Goal: Information Seeking & Learning: Learn about a topic

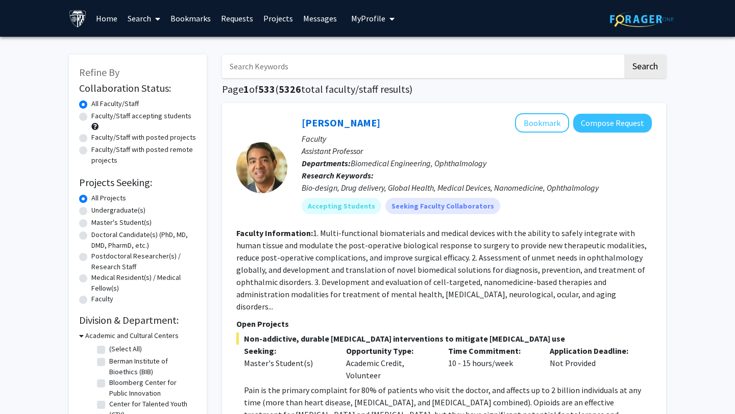
click at [129, 211] on label "Undergraduate(s)" at bounding box center [118, 210] width 54 height 11
click at [98, 211] on input "Undergraduate(s)" at bounding box center [94, 208] width 7 height 7
radio input "true"
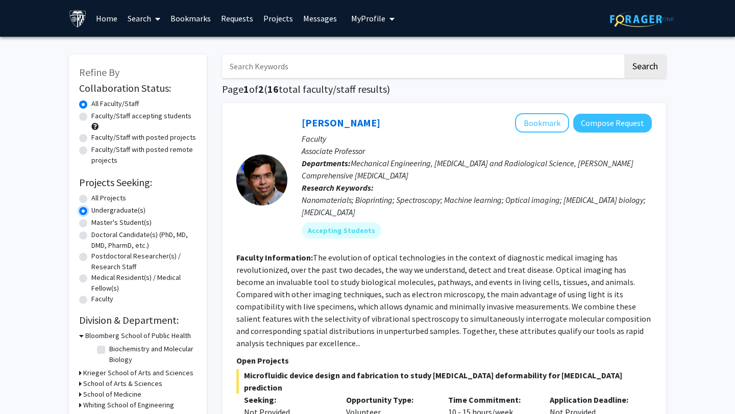
scroll to position [81, 0]
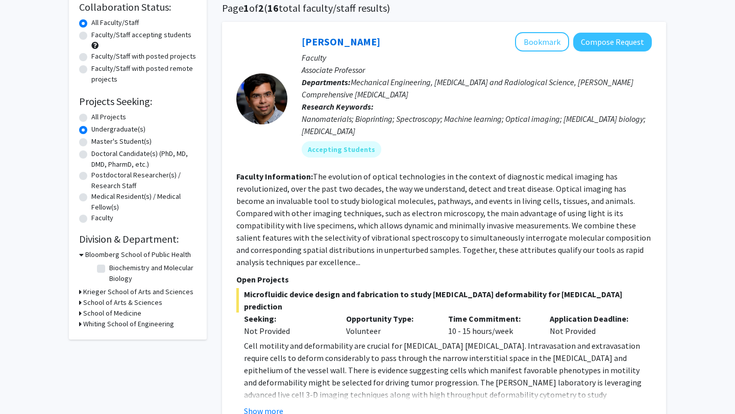
click at [144, 295] on h3 "Krieger School of Arts and Sciences" at bounding box center [138, 292] width 110 height 11
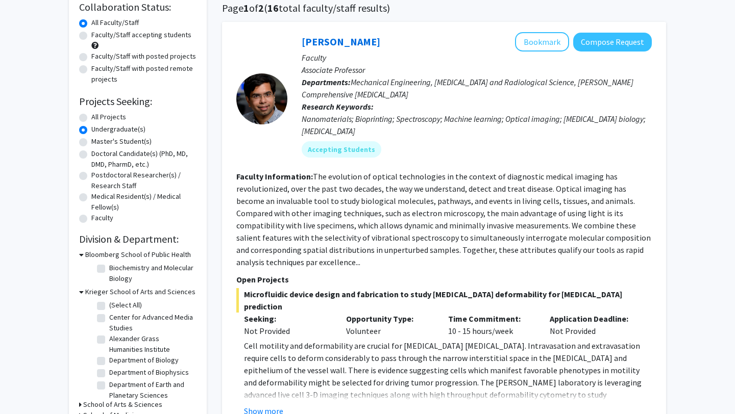
click at [133, 308] on label "(Select All)" at bounding box center [125, 305] width 33 height 11
click at [116, 307] on input "(Select All)" at bounding box center [112, 303] width 7 height 7
checkbox input "true"
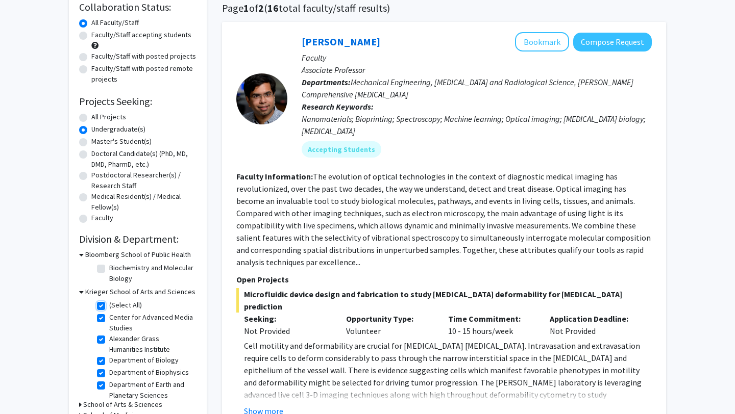
checkbox input "true"
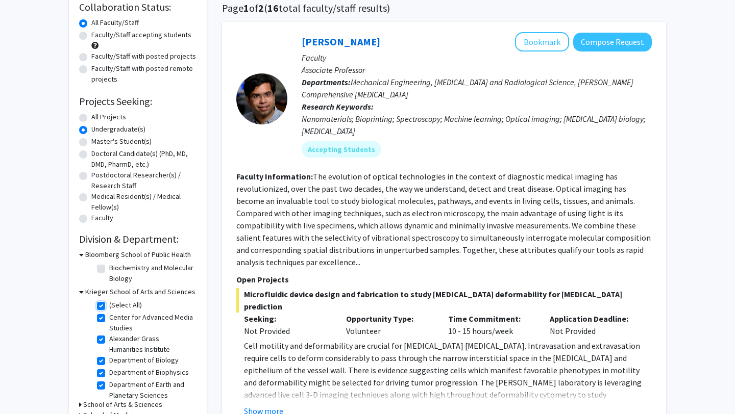
checkbox input "true"
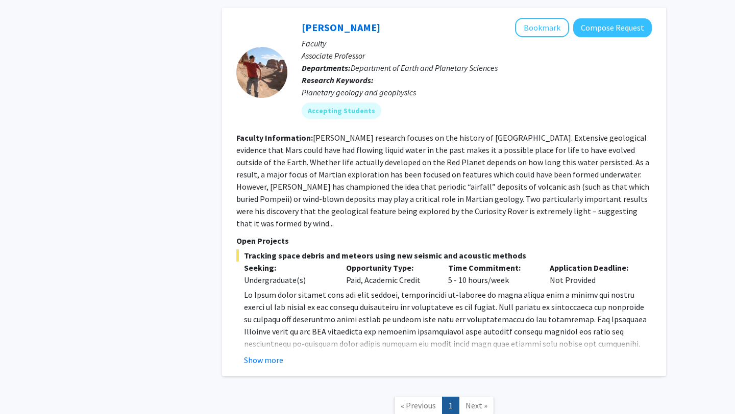
scroll to position [1384, 0]
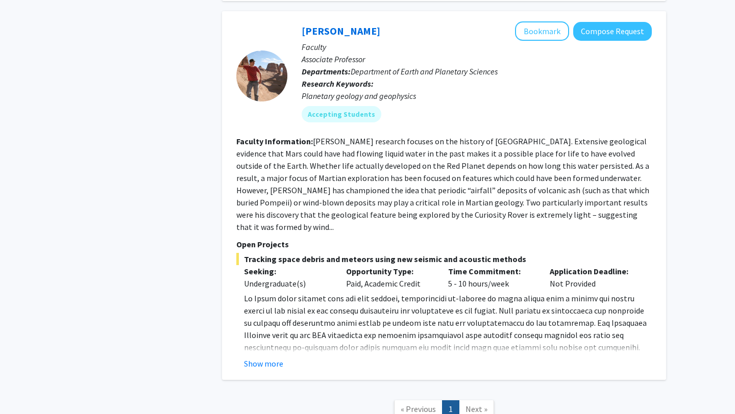
click at [470, 404] on span "Next »" at bounding box center [476, 409] width 22 height 10
click at [476, 404] on span "Next »" at bounding box center [476, 409] width 22 height 10
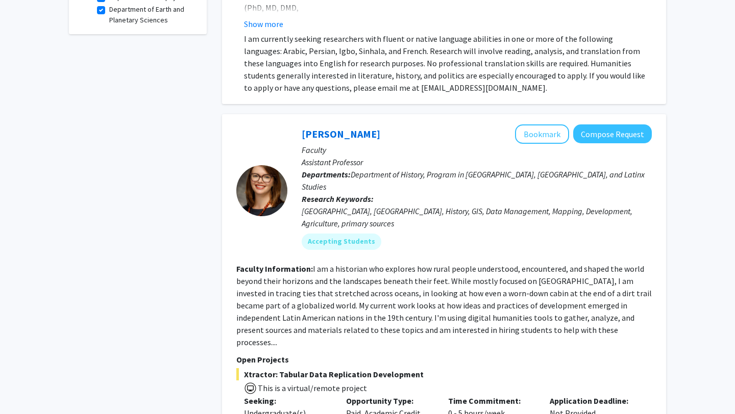
scroll to position [0, 0]
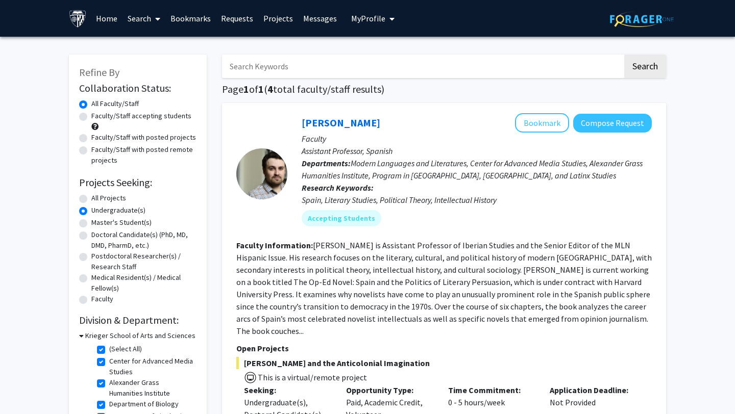
click at [94, 210] on label "Undergraduate(s)" at bounding box center [118, 210] width 54 height 11
click at [94, 210] on input "Undergraduate(s)" at bounding box center [94, 208] width 7 height 7
click at [89, 199] on div "All Projects" at bounding box center [137, 199] width 117 height 12
click at [91, 197] on label "All Projects" at bounding box center [108, 198] width 35 height 11
click at [91, 197] on input "All Projects" at bounding box center [94, 196] width 7 height 7
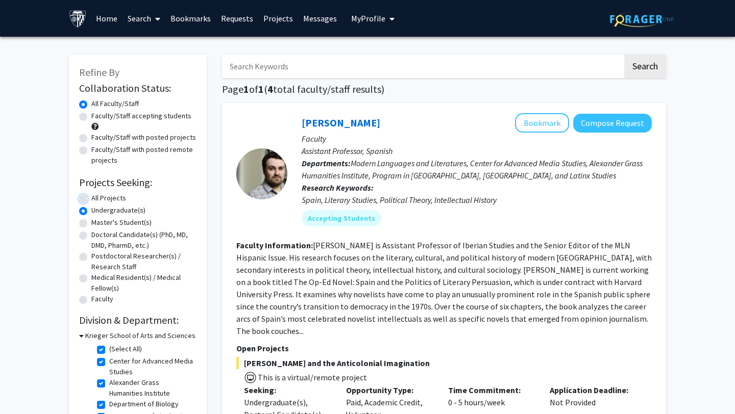
radio input "true"
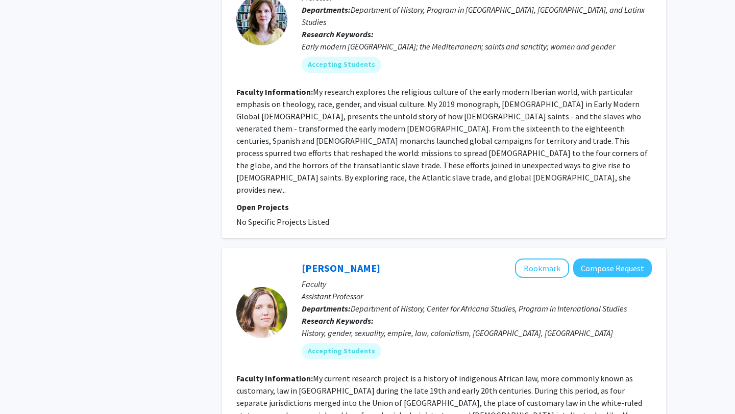
scroll to position [3606, 0]
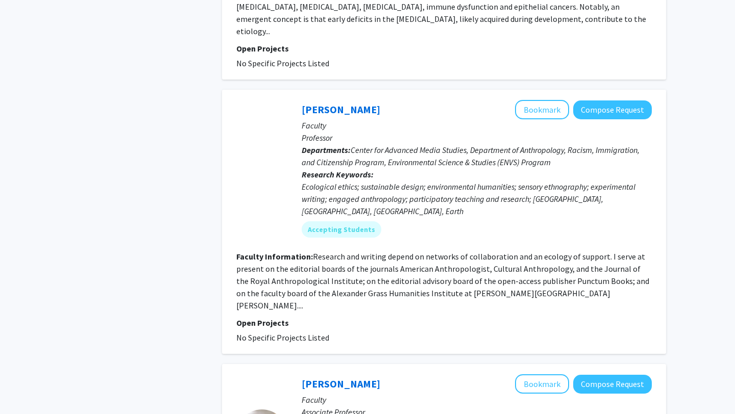
scroll to position [1673, 0]
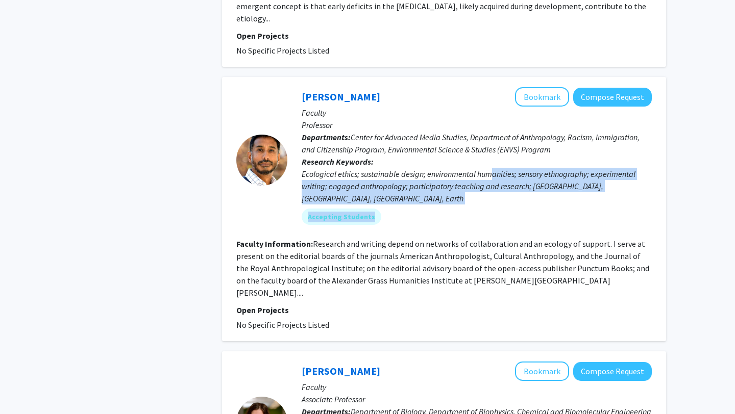
drag, startPoint x: 491, startPoint y: 150, endPoint x: 512, endPoint y: 183, distance: 38.3
click at [512, 183] on div "[PERSON_NAME] Bookmark Compose Request Faculty Professor Departments: Center fo…" at bounding box center [469, 159] width 364 height 145
click at [508, 168] on div "Ecological ethics; sustainable design; environmental humanities; sensory ethnog…" at bounding box center [476, 186] width 350 height 37
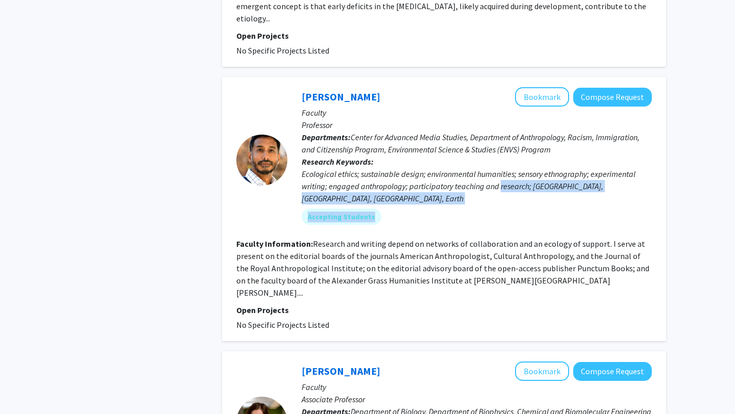
drag, startPoint x: 501, startPoint y: 160, endPoint x: 506, endPoint y: 176, distance: 17.0
click at [506, 176] on div "[PERSON_NAME] Bookmark Compose Request Faculty Professor Departments: Center fo…" at bounding box center [469, 159] width 364 height 145
click at [506, 207] on div "Accepting Students" at bounding box center [476, 217] width 354 height 20
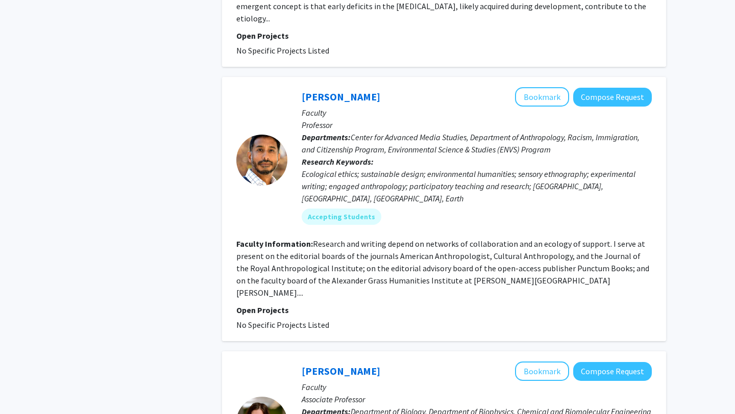
click at [490, 168] on div "Ecological ethics; sustainable design; environmental humanities; sensory ethnog…" at bounding box center [476, 186] width 350 height 37
drag, startPoint x: 485, startPoint y: 166, endPoint x: 526, endPoint y: 166, distance: 41.3
click at [526, 168] on div "Ecological ethics; sustainable design; environmental humanities; sensory ethnog…" at bounding box center [476, 186] width 350 height 37
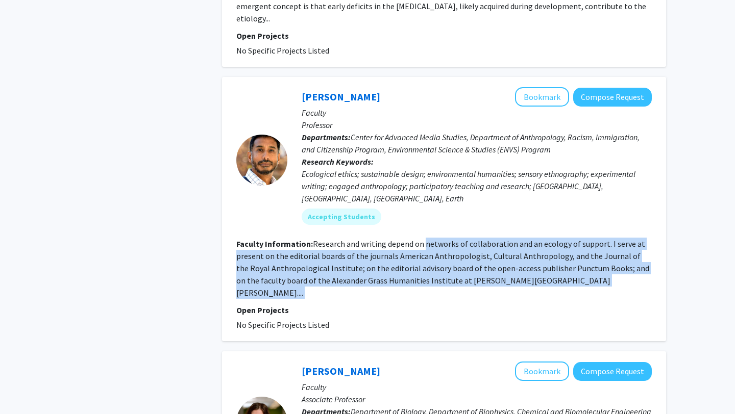
drag, startPoint x: 424, startPoint y: 206, endPoint x: 503, endPoint y: 253, distance: 91.9
click at [503, 253] on fg-search-faculty "[PERSON_NAME] Bookmark Compose Request Faculty Professor Departments: Center fo…" at bounding box center [443, 209] width 415 height 244
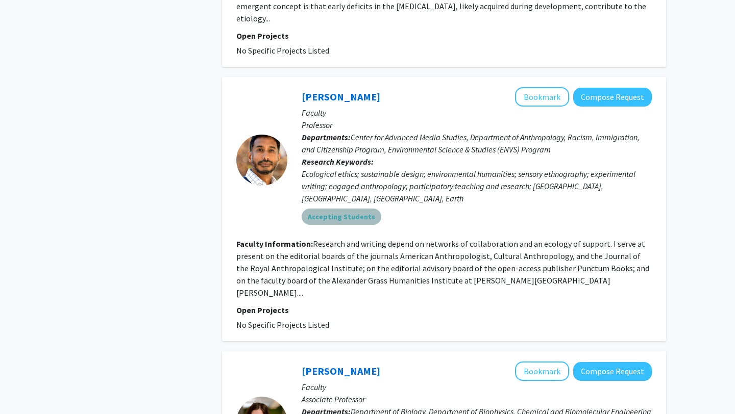
click at [343, 209] on mat-chip "Accepting Students" at bounding box center [341, 217] width 80 height 16
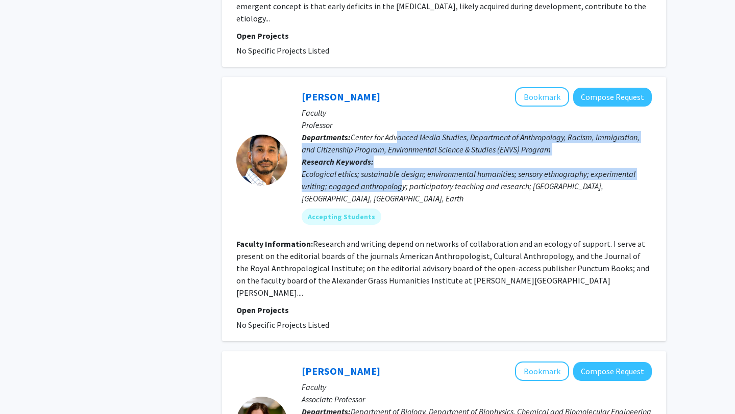
drag, startPoint x: 401, startPoint y: 165, endPoint x: 396, endPoint y: 111, distance: 54.8
click at [396, 111] on div "[PERSON_NAME] Bookmark Compose Request Faculty Professor Departments: Center fo…" at bounding box center [469, 159] width 364 height 145
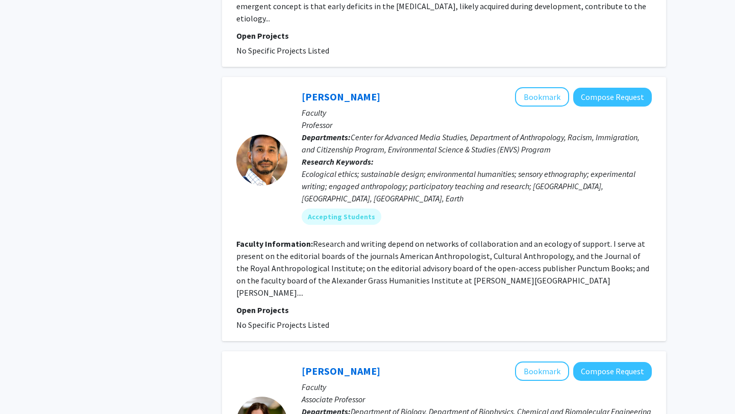
click at [395, 119] on p "Professor" at bounding box center [476, 125] width 350 height 12
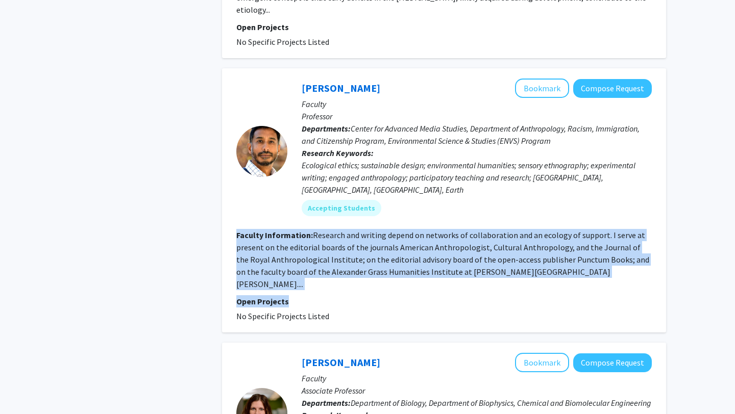
drag, startPoint x: 352, startPoint y: 192, endPoint x: 496, endPoint y: 242, distance: 152.9
click at [514, 249] on fg-search-faculty "[PERSON_NAME] Bookmark Compose Request Faculty Professor Departments: Center fo…" at bounding box center [443, 201] width 415 height 244
click at [496, 242] on fg-search-faculty "[PERSON_NAME] Bookmark Compose Request Faculty Professor Departments: Center fo…" at bounding box center [443, 201] width 415 height 244
drag, startPoint x: 488, startPoint y: 254, endPoint x: 488, endPoint y: 185, distance: 68.4
click at [488, 185] on fg-search-faculty "[PERSON_NAME] Bookmark Compose Request Faculty Professor Departments: Center fo…" at bounding box center [443, 201] width 415 height 244
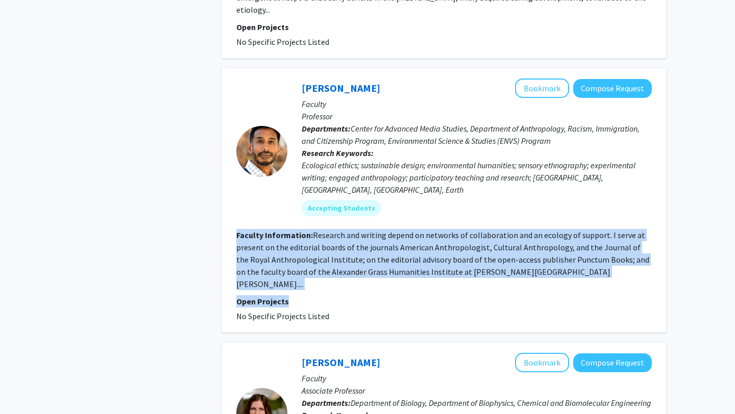
click at [488, 185] on div "[PERSON_NAME] Bookmark Compose Request Faculty Professor Departments: Center fo…" at bounding box center [469, 151] width 364 height 145
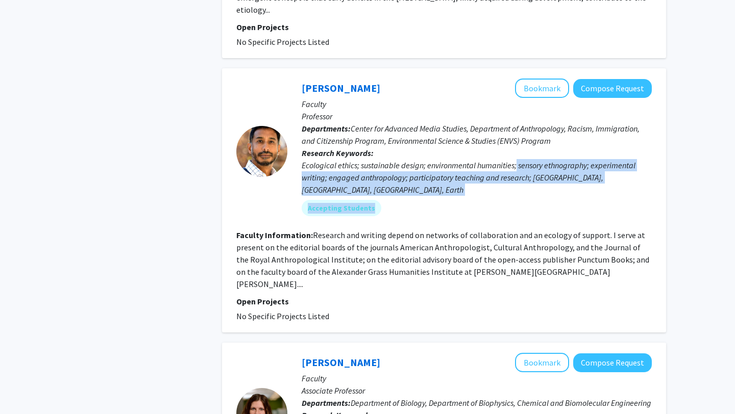
drag, startPoint x: 516, startPoint y: 141, endPoint x: 596, endPoint y: 169, distance: 85.0
click at [596, 169] on div "[PERSON_NAME] Bookmark Compose Request Faculty Professor Departments: Center fo…" at bounding box center [469, 151] width 364 height 145
click at [596, 198] on div "Accepting Students" at bounding box center [476, 208] width 354 height 20
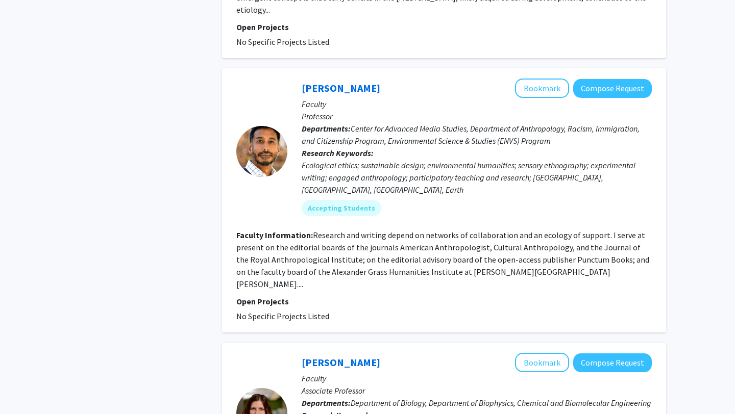
click at [558, 122] on p "Departments: Center for Advanced Media Studies, Department of Anthropology, Rac…" at bounding box center [476, 134] width 350 height 24
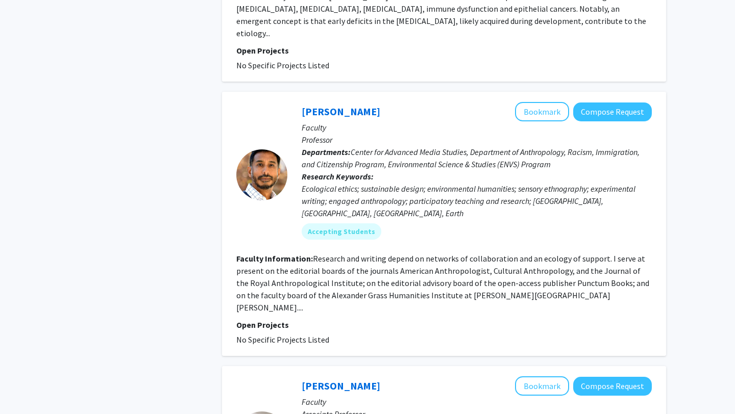
scroll to position [1657, 0]
click at [536, 103] on button "Bookmark" at bounding box center [542, 112] width 54 height 19
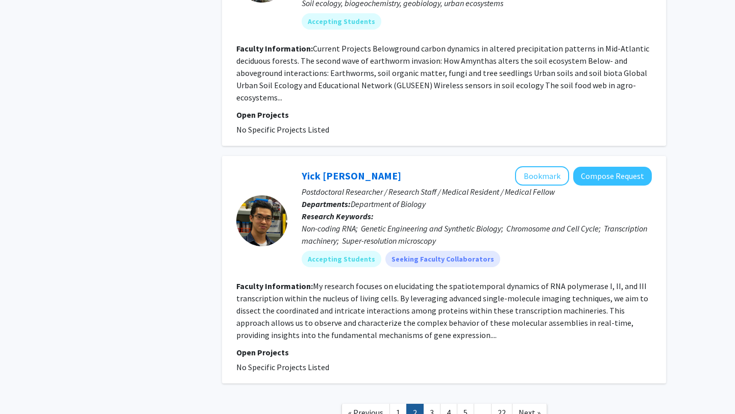
scroll to position [2369, 0]
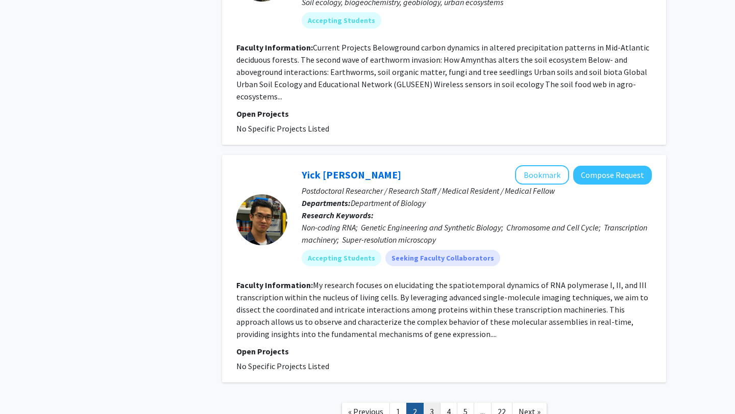
click at [430, 403] on link "3" at bounding box center [431, 412] width 17 height 18
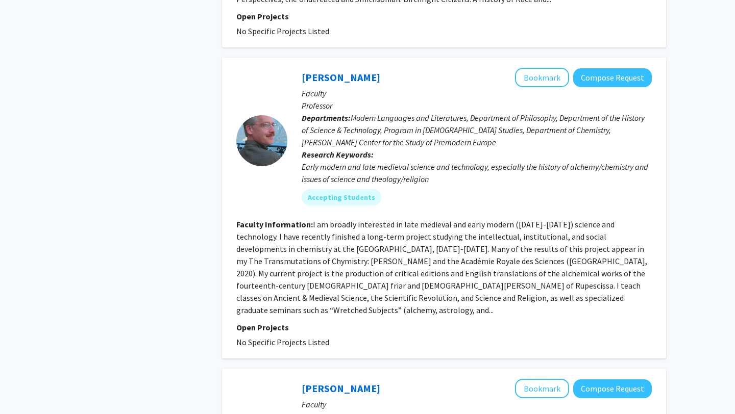
scroll to position [1494, 0]
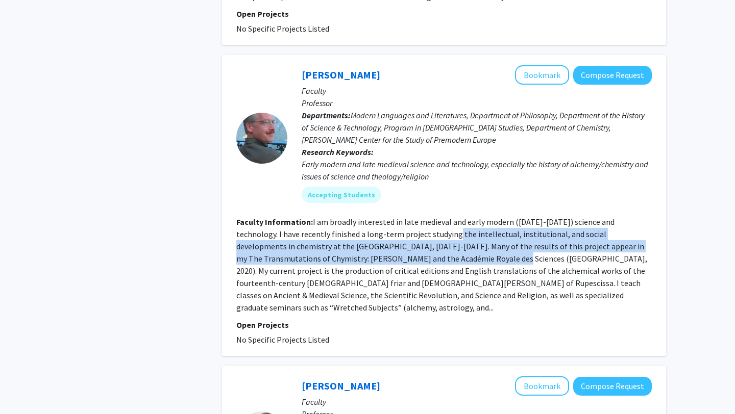
drag, startPoint x: 420, startPoint y: 187, endPoint x: 452, endPoint y: 212, distance: 40.4
click at [452, 217] on fg-read-more "I am broadly interested in late medieval and early modern ([DATE]-[DATE]) scien…" at bounding box center [441, 265] width 411 height 96
click at [451, 217] on fg-read-more "I am broadly interested in late medieval and early modern ([DATE]-[DATE]) scien…" at bounding box center [441, 265] width 411 height 96
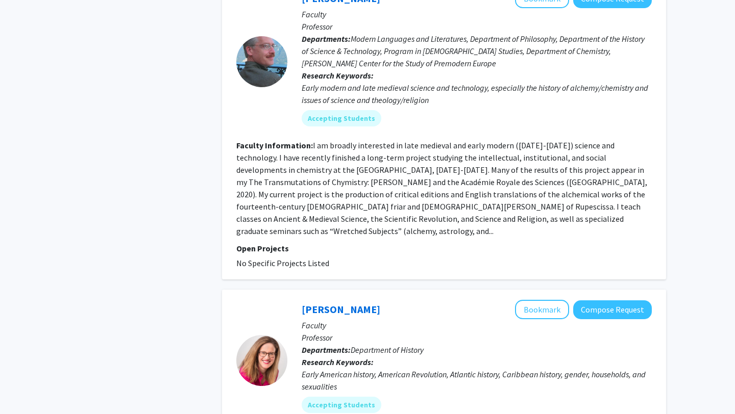
scroll to position [1569, 0]
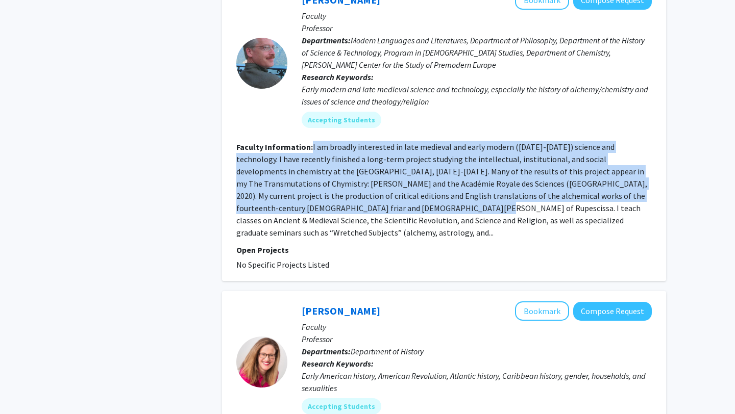
drag, startPoint x: 311, startPoint y: 102, endPoint x: 357, endPoint y: 160, distance: 74.8
click at [357, 160] on section "Faculty Information: I am broadly interested in late medieval and early modern …" at bounding box center [443, 190] width 415 height 98
click at [358, 160] on fg-read-more "I am broadly interested in late medieval and early modern ([DATE]-[DATE]) scien…" at bounding box center [441, 190] width 411 height 96
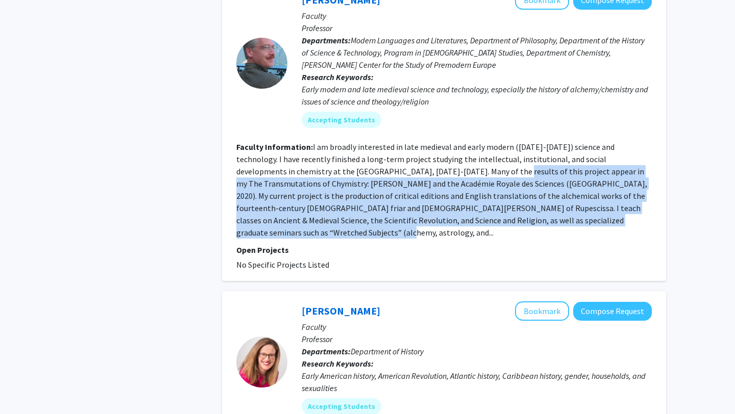
drag, startPoint x: 425, startPoint y: 119, endPoint x: 565, endPoint y: 179, distance: 152.0
click at [565, 179] on fg-search-faculty "[PERSON_NAME] Bookmark Compose Request Faculty Professor Departments: Modern La…" at bounding box center [443, 130] width 415 height 281
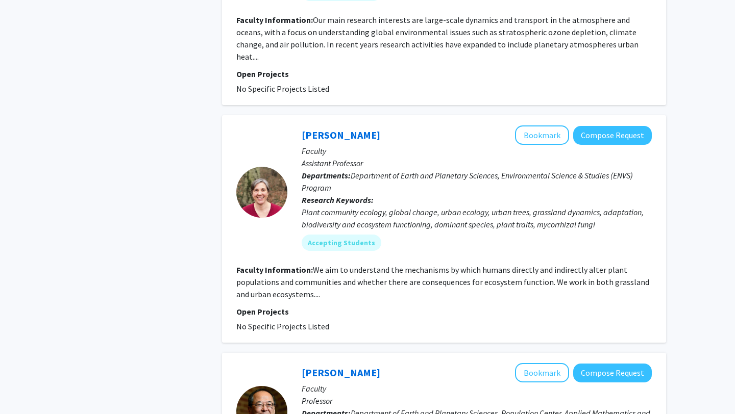
scroll to position [2487, 0]
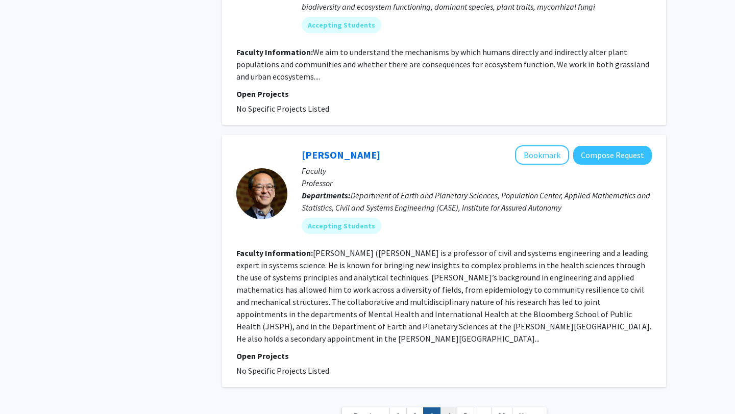
click at [448, 408] on link "4" at bounding box center [448, 417] width 17 height 18
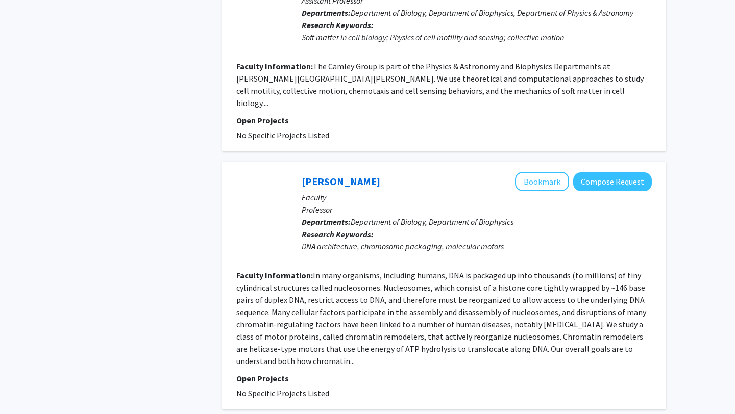
scroll to position [2156, 0]
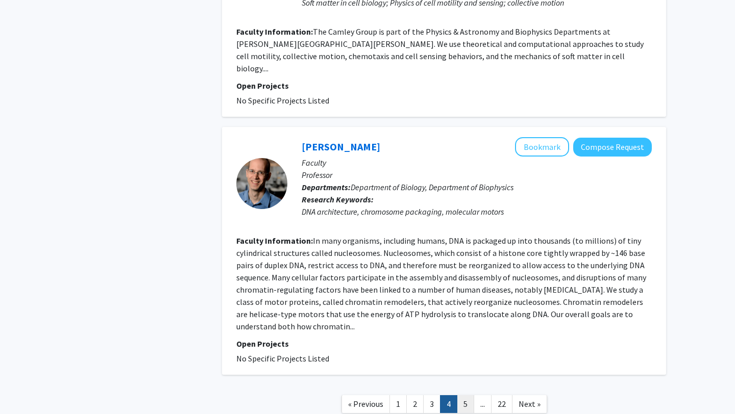
click at [463, 395] on link "5" at bounding box center [465, 404] width 17 height 18
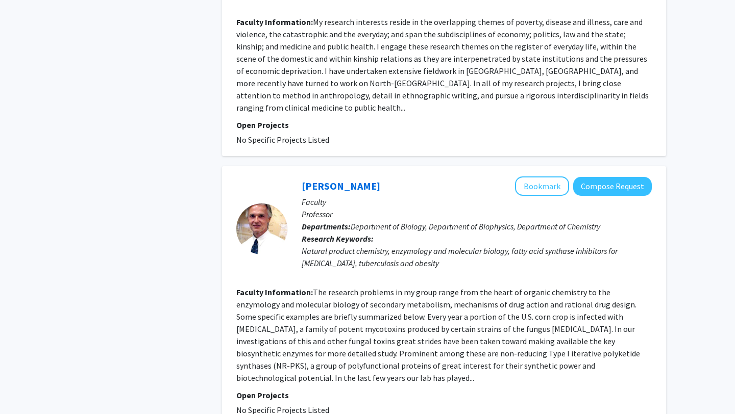
scroll to position [2319, 0]
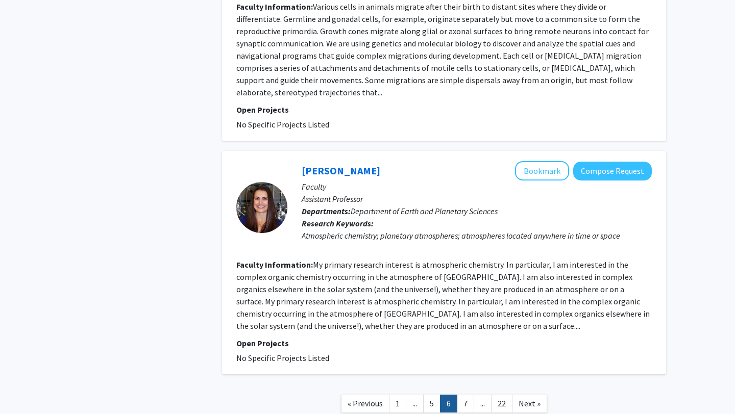
scroll to position [2327, 0]
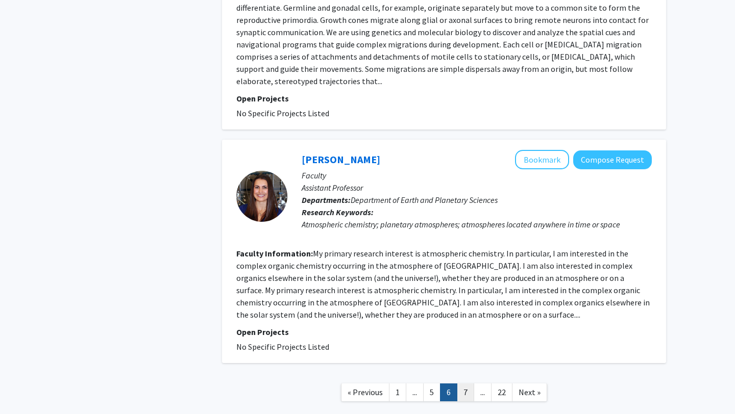
click at [468, 384] on link "7" at bounding box center [465, 393] width 17 height 18
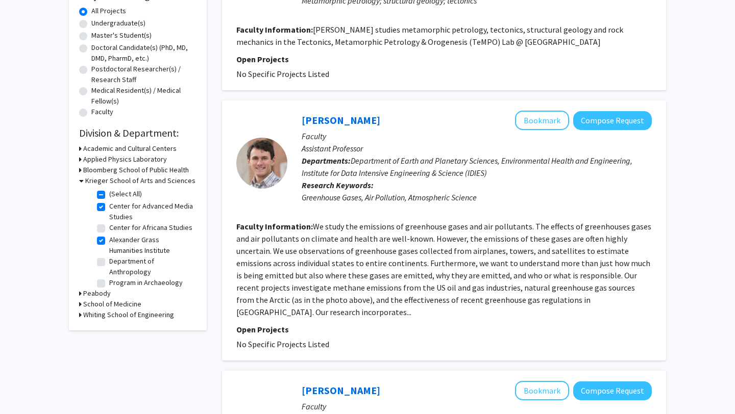
scroll to position [188, 0]
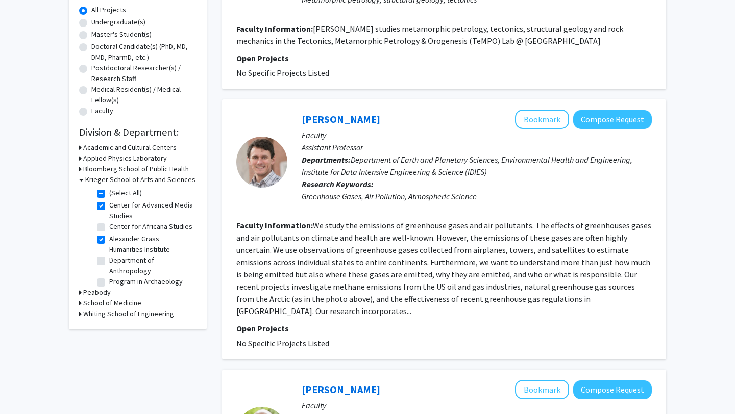
drag, startPoint x: 154, startPoint y: 242, endPoint x: 151, endPoint y: 215, distance: 26.7
click at [153, 204] on label "Center for Advanced Media Studies" at bounding box center [151, 210] width 85 height 21
click at [116, 204] on input "Center for Advanced Media Studies" at bounding box center [112, 203] width 7 height 7
checkbox input "false"
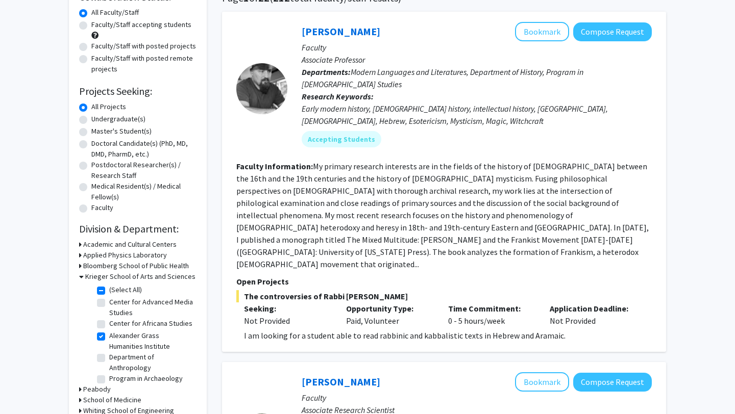
scroll to position [109, 0]
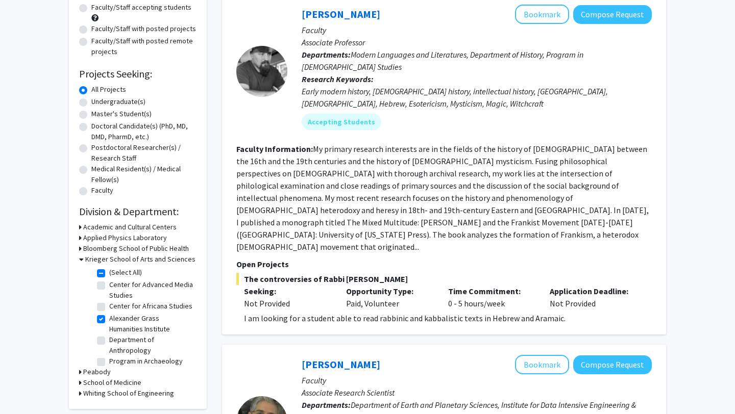
click at [148, 320] on label "Alexander Grass Humanities Institute" at bounding box center [151, 323] width 85 height 21
click at [116, 320] on input "Alexander Grass Humanities Institute" at bounding box center [112, 316] width 7 height 7
checkbox input "false"
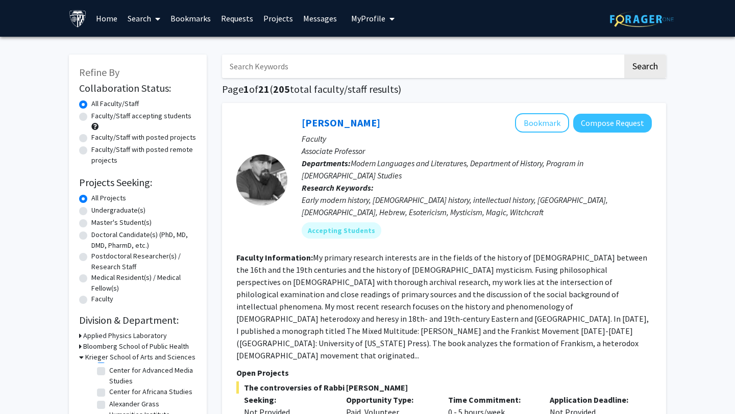
click at [264, 66] on input "Search Keywords" at bounding box center [422, 66] width 400 height 23
type input "business"
click at [624, 55] on button "Search" at bounding box center [645, 66] width 42 height 23
checkbox input "false"
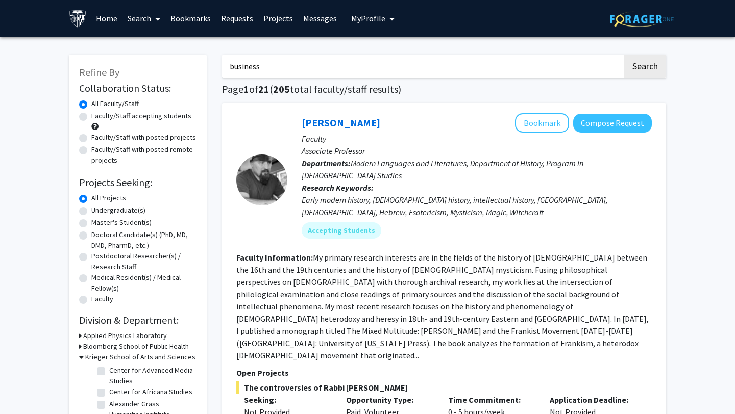
checkbox input "false"
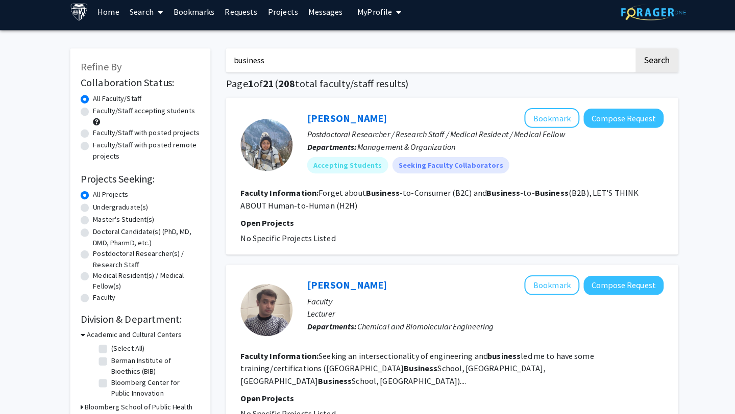
scroll to position [6, 0]
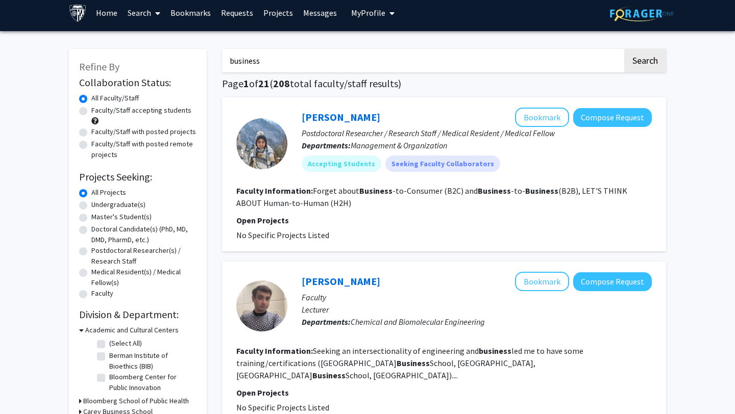
drag, startPoint x: 331, startPoint y: 192, endPoint x: 361, endPoint y: 205, distance: 32.9
click at [361, 205] on section "Faculty Information: Forget about Business -to-Consumer (B2C) and Business -to-…" at bounding box center [443, 197] width 415 height 24
drag, startPoint x: 357, startPoint y: 204, endPoint x: 357, endPoint y: 182, distance: 21.9
click at [357, 182] on fg-search-faculty "[PERSON_NAME] Bookmark Compose Request Postdoctoral Researcher / Research Staff…" at bounding box center [443, 175] width 415 height 134
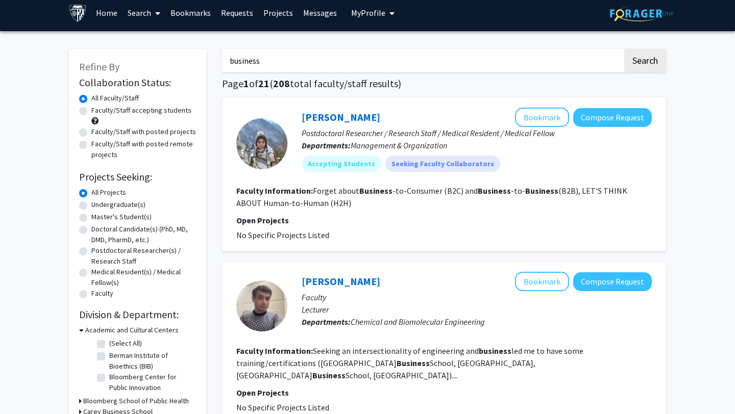
click at [359, 196] on section "Faculty Information: Forget about Business -to-Consumer (B2C) and Business -to-…" at bounding box center [443, 197] width 415 height 24
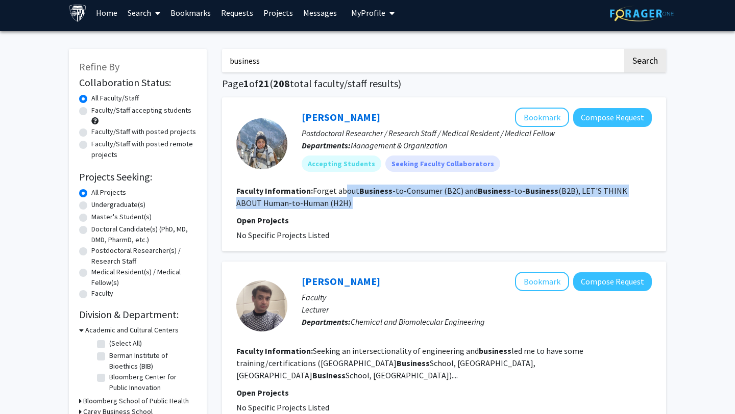
drag, startPoint x: 344, startPoint y: 188, endPoint x: 361, endPoint y: 212, distance: 29.3
click at [361, 213] on fg-search-faculty "[PERSON_NAME] Bookmark Compose Request Postdoctoral Researcher / Research Staff…" at bounding box center [443, 175] width 415 height 134
click at [361, 212] on fg-search-faculty "[PERSON_NAME] Bookmark Compose Request Postdoctoral Researcher / Research Staff…" at bounding box center [443, 175] width 415 height 134
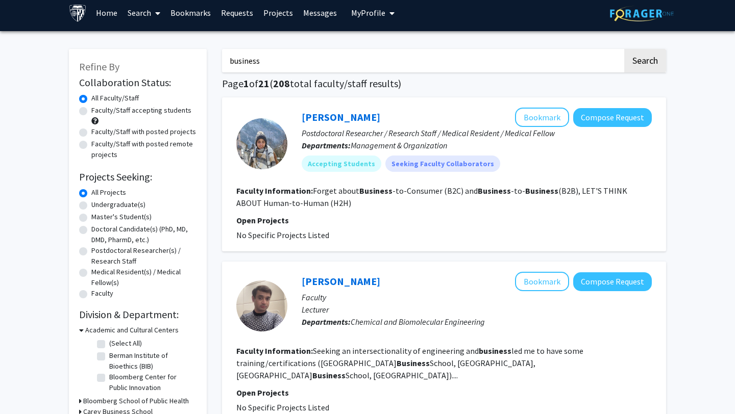
scroll to position [22, 0]
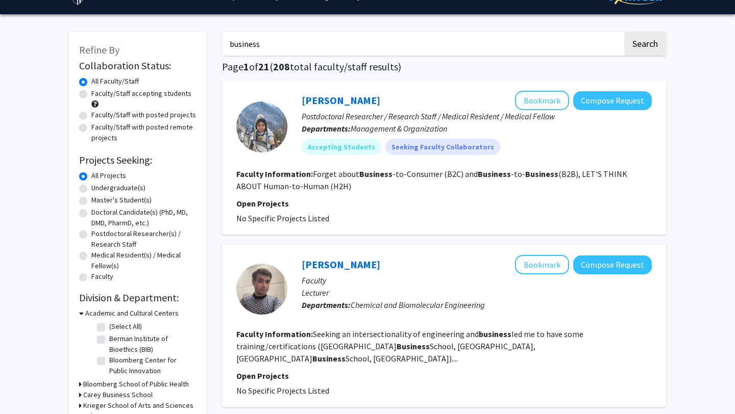
click at [538, 90] on div "[PERSON_NAME] Bookmark Compose Request Postdoctoral Researcher / Research Staff…" at bounding box center [444, 158] width 444 height 154
click at [537, 104] on button "Bookmark" at bounding box center [542, 100] width 54 height 19
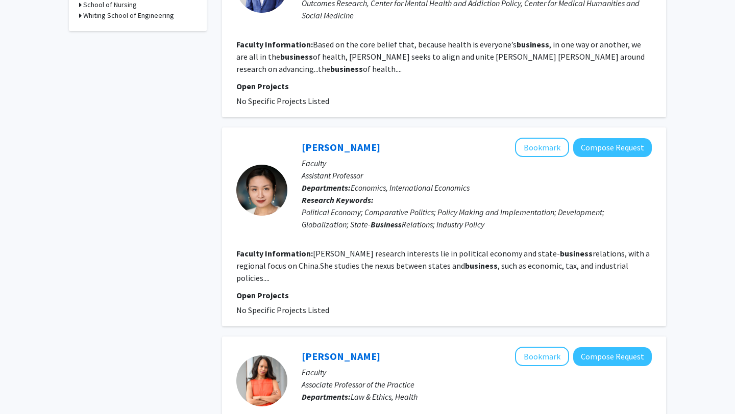
scroll to position [510, 0]
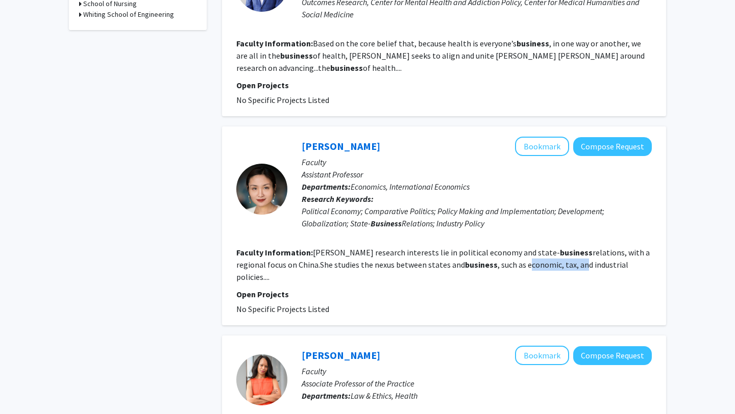
drag, startPoint x: 475, startPoint y: 254, endPoint x: 530, endPoint y: 256, distance: 55.2
click at [531, 256] on fg-read-more "[PERSON_NAME] research interests lie in political economy and state- business r…" at bounding box center [442, 264] width 413 height 35
click at [530, 256] on fg-read-more "[PERSON_NAME] research interests lie in political economy and state- business r…" at bounding box center [442, 264] width 413 height 35
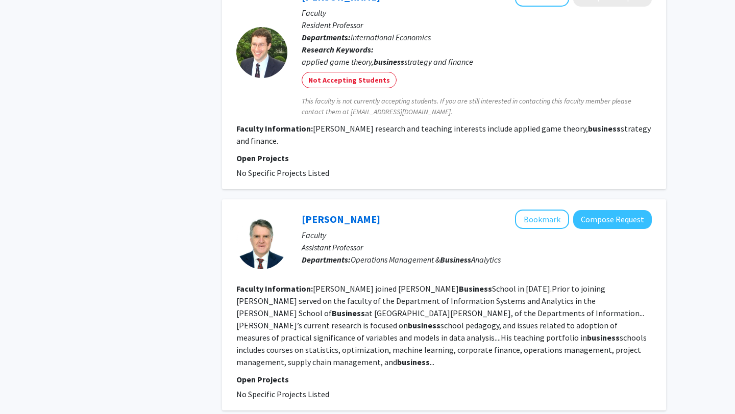
scroll to position [1501, 0]
click at [538, 209] on button "Bookmark" at bounding box center [542, 218] width 54 height 19
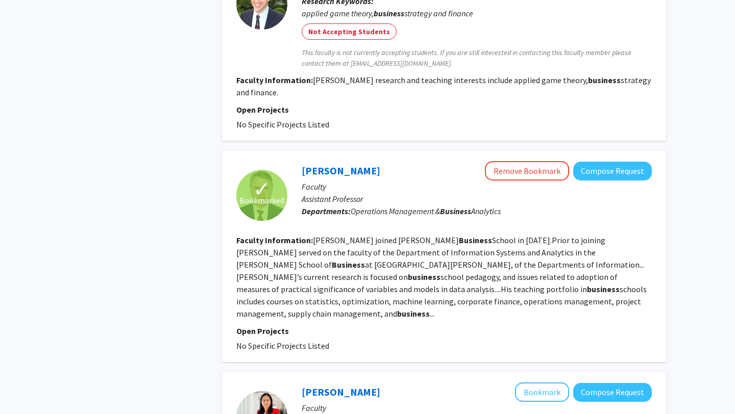
scroll to position [1696, 0]
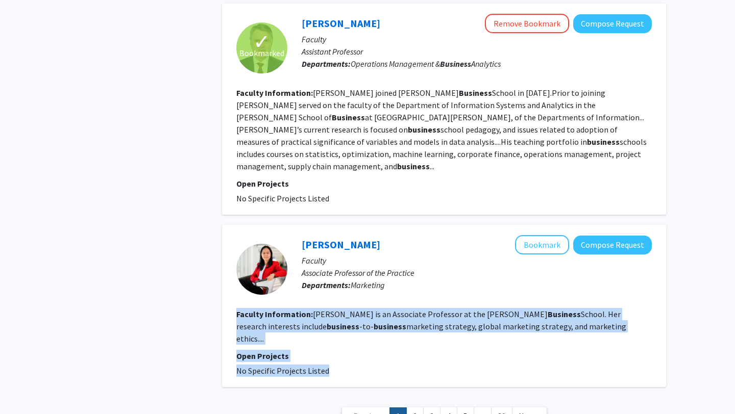
drag, startPoint x: 502, startPoint y: 220, endPoint x: 511, endPoint y: 304, distance: 84.7
click at [513, 365] on fg-project-list "No Specific Projects Listed" at bounding box center [443, 371] width 415 height 12
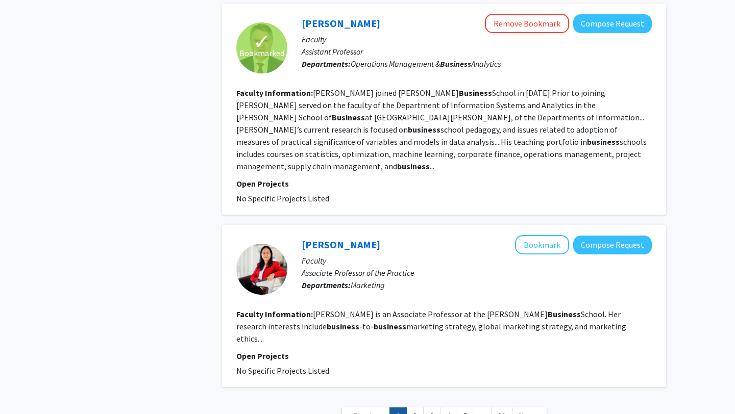
drag, startPoint x: 502, startPoint y: 238, endPoint x: 504, endPoint y: 289, distance: 51.0
click at [504, 289] on fg-search-faculty "[PERSON_NAME] Bookmark Compose Request Faculty Associate Professor of the Pract…" at bounding box center [443, 306] width 415 height 142
click at [504, 365] on fg-project-list "No Specific Projects Listed" at bounding box center [443, 371] width 415 height 12
click at [538, 235] on button "Bookmark" at bounding box center [542, 244] width 54 height 19
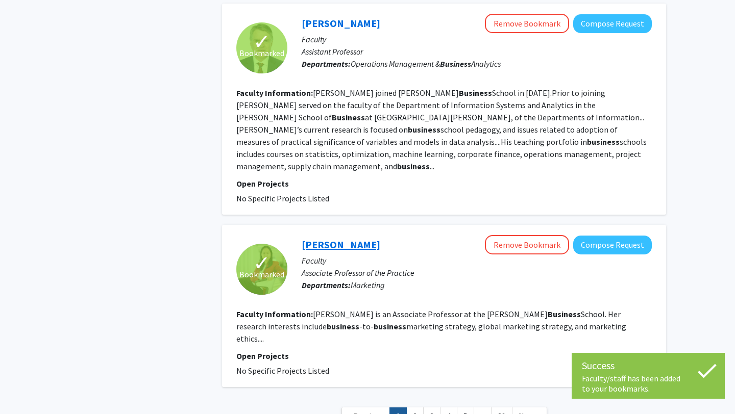
click at [325, 238] on link "[PERSON_NAME]" at bounding box center [340, 244] width 79 height 13
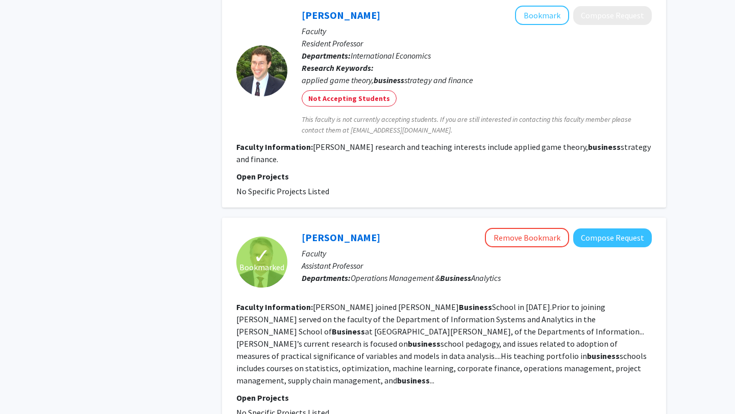
scroll to position [1696, 0]
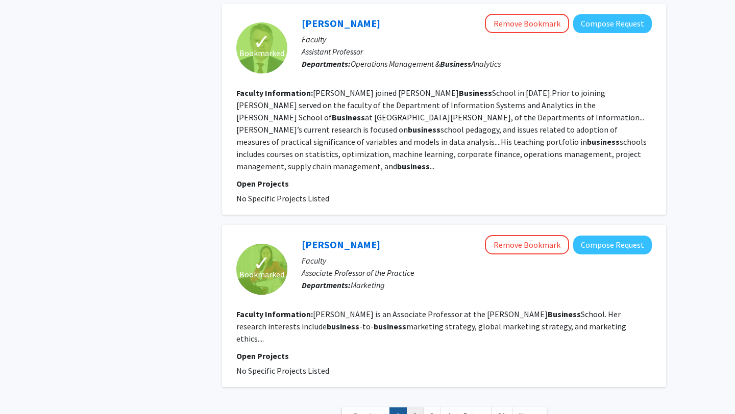
click at [411, 408] on link "2" at bounding box center [414, 417] width 17 height 18
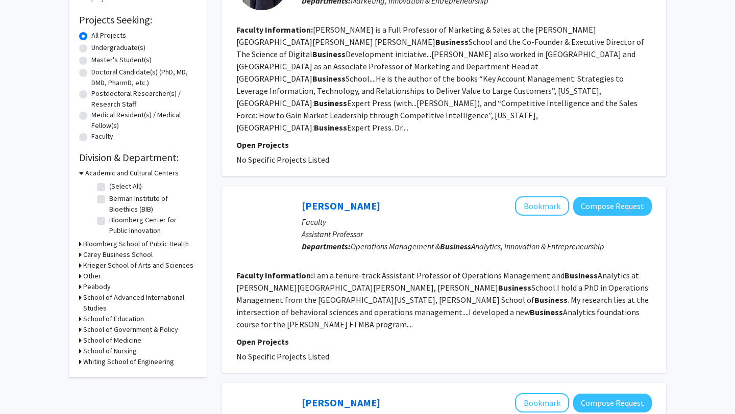
scroll to position [164, 0]
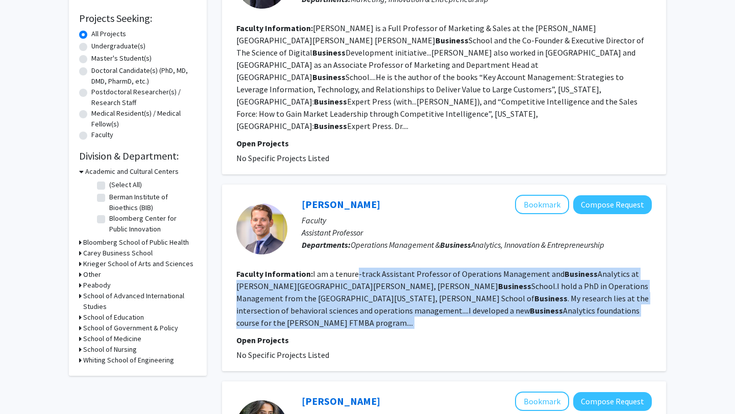
drag, startPoint x: 355, startPoint y: 252, endPoint x: 384, endPoint y: 297, distance: 53.8
click at [386, 297] on fg-search-faculty "[PERSON_NAME] Bookmark Compose Request Faculty Assistant Professor Departments:…" at bounding box center [443, 278] width 415 height 166
click at [384, 297] on fg-search-faculty "[PERSON_NAME] Bookmark Compose Request Faculty Assistant Professor Departments:…" at bounding box center [443, 278] width 415 height 166
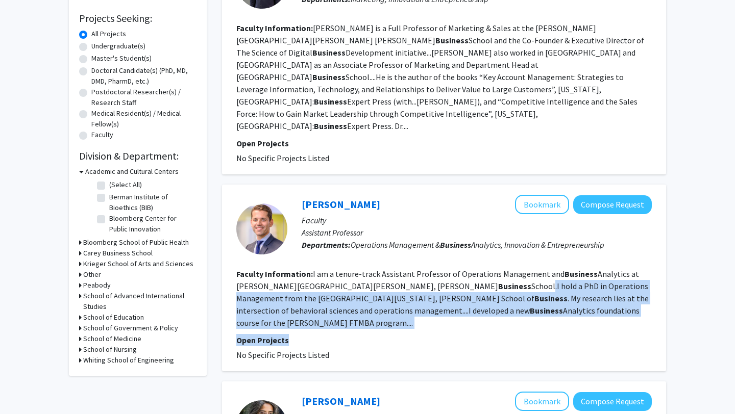
drag, startPoint x: 390, startPoint y: 311, endPoint x: 379, endPoint y: 262, distance: 50.7
click at [379, 262] on fg-search-faculty "[PERSON_NAME] Bookmark Compose Request Faculty Assistant Professor Departments:…" at bounding box center [443, 278] width 415 height 166
click at [379, 269] on fg-read-more "I am a tenure-track Assistant Professor of Operations Management and Business A…" at bounding box center [442, 298] width 412 height 59
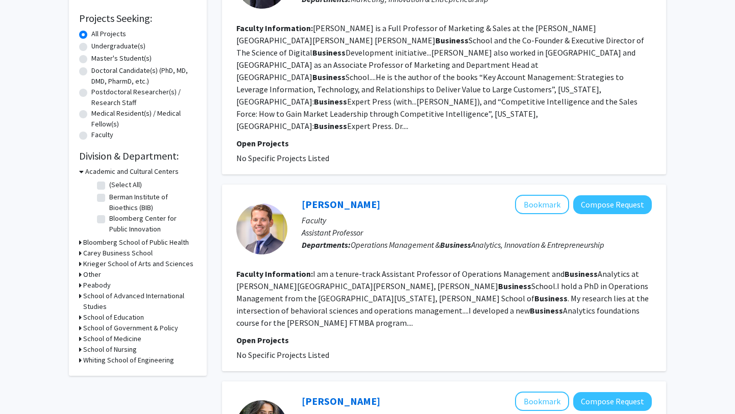
drag, startPoint x: 368, startPoint y: 261, endPoint x: 394, endPoint y: 313, distance: 57.5
click at [394, 313] on fg-search-faculty "[PERSON_NAME] Bookmark Compose Request Faculty Assistant Professor Departments:…" at bounding box center [443, 278] width 415 height 166
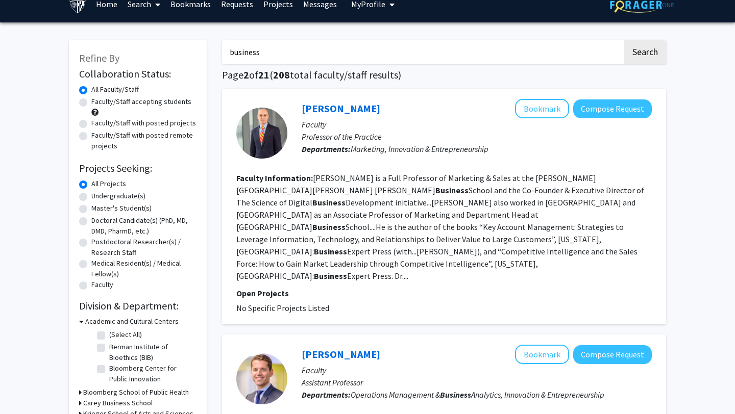
scroll to position [0, 0]
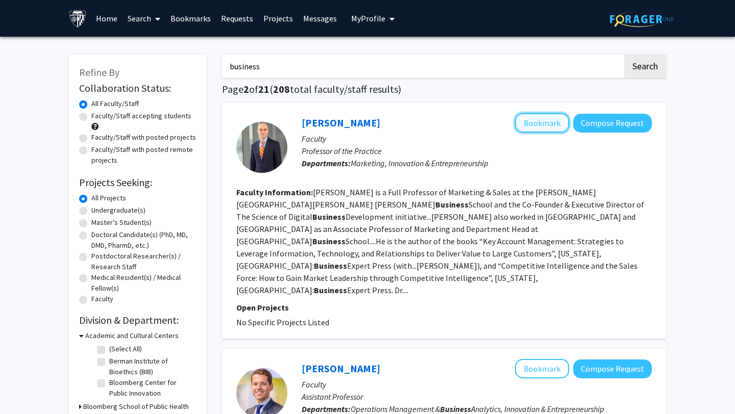
click at [532, 126] on button "Bookmark" at bounding box center [542, 122] width 54 height 19
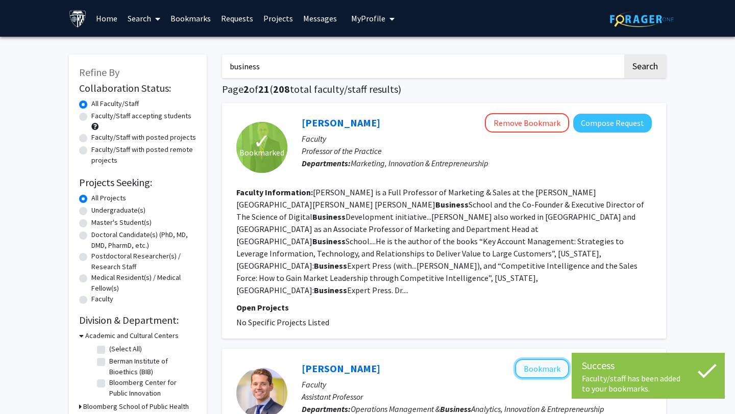
click at [534, 359] on button "Bookmark" at bounding box center [542, 368] width 54 height 19
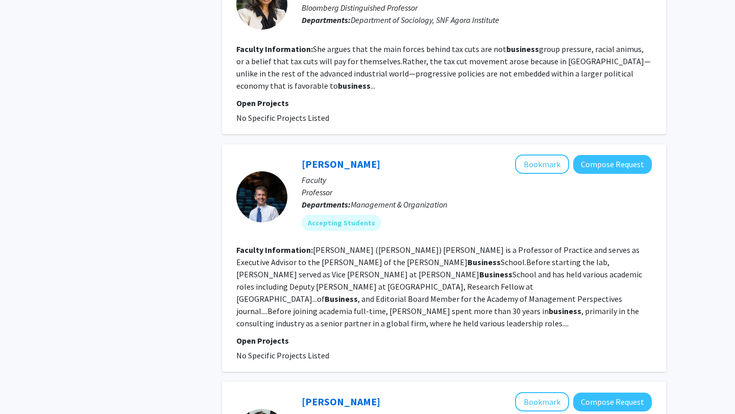
scroll to position [593, 0]
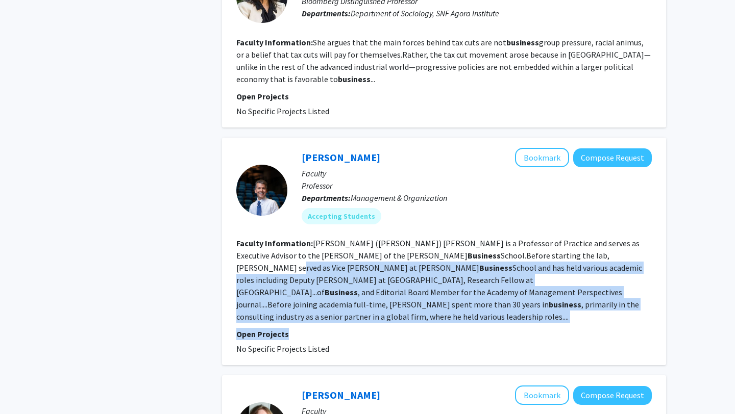
drag, startPoint x: 498, startPoint y: 223, endPoint x: 498, endPoint y: 287, distance: 64.3
click at [498, 287] on fg-search-faculty "[PERSON_NAME] Bookmark Compose Request Faculty Professor Departments: Managemen…" at bounding box center [443, 251] width 415 height 207
click at [498, 328] on p "Open Projects" at bounding box center [443, 334] width 415 height 12
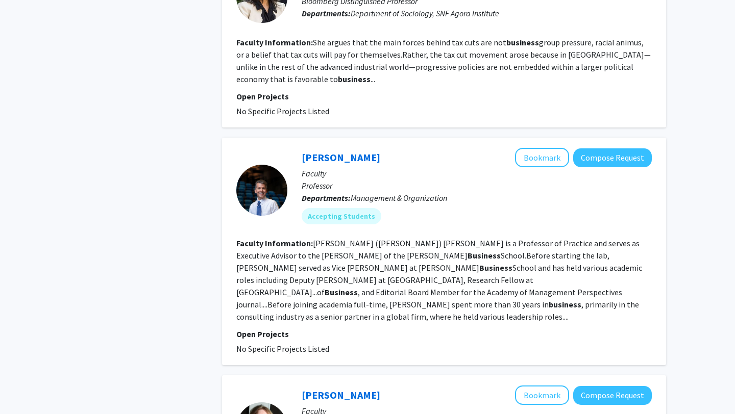
drag, startPoint x: 490, startPoint y: 309, endPoint x: 490, endPoint y: 212, distance: 96.9
click at [490, 212] on div "[PERSON_NAME] Bookmark Compose Request Faculty Professor Departments: Managemen…" at bounding box center [444, 252] width 444 height 228
click at [490, 237] on section "Faculty Information: [PERSON_NAME] ([PERSON_NAME]) [PERSON_NAME] is a Professor…" at bounding box center [443, 280] width 415 height 86
click at [529, 148] on button "Bookmark" at bounding box center [542, 157] width 54 height 19
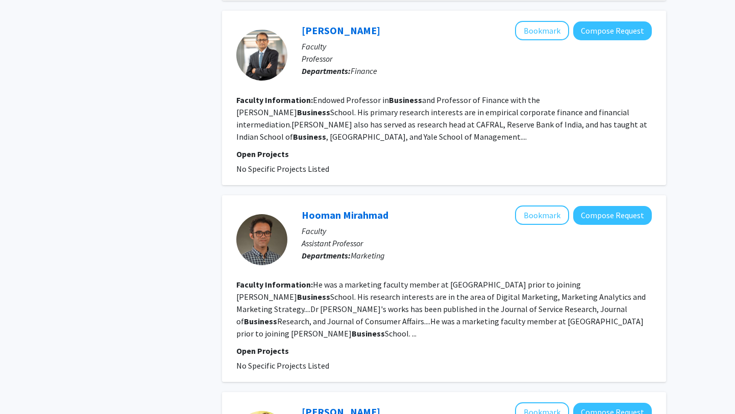
scroll to position [1171, 0]
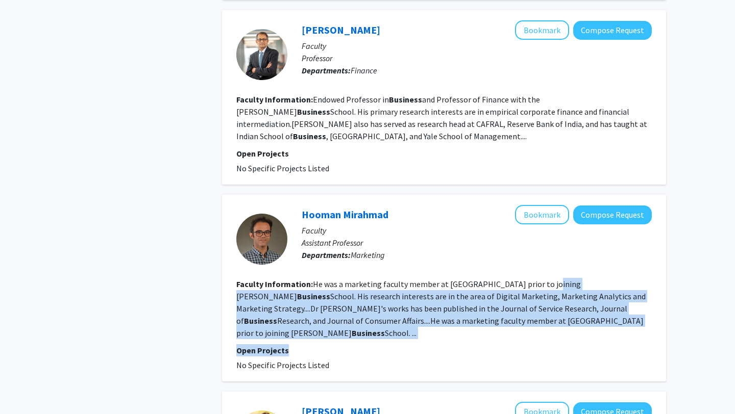
drag, startPoint x: 541, startPoint y: 239, endPoint x: 563, endPoint y: 282, distance: 47.7
click at [563, 283] on fg-search-faculty "[PERSON_NAME] Bookmark Compose Request Faculty Assistant Professor Departments:…" at bounding box center [443, 288] width 415 height 166
click at [563, 282] on fg-search-faculty "[PERSON_NAME] Bookmark Compose Request Faculty Assistant Professor Departments:…" at bounding box center [443, 288] width 415 height 166
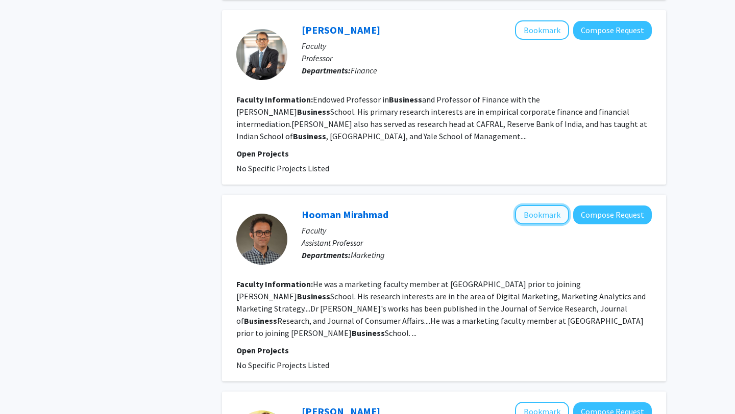
click at [541, 205] on button "Bookmark" at bounding box center [542, 214] width 54 height 19
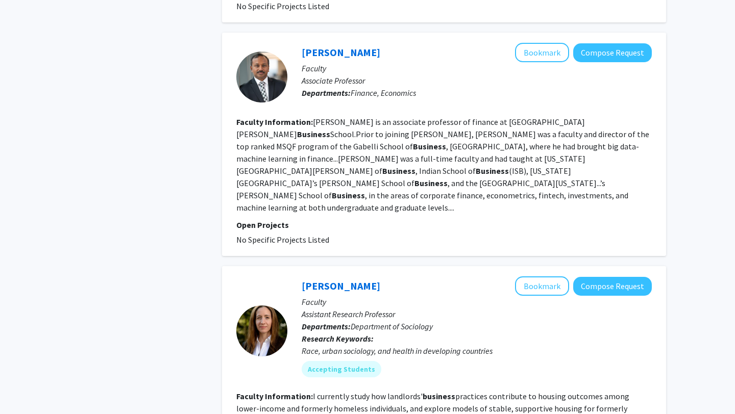
scroll to position [1773, 0]
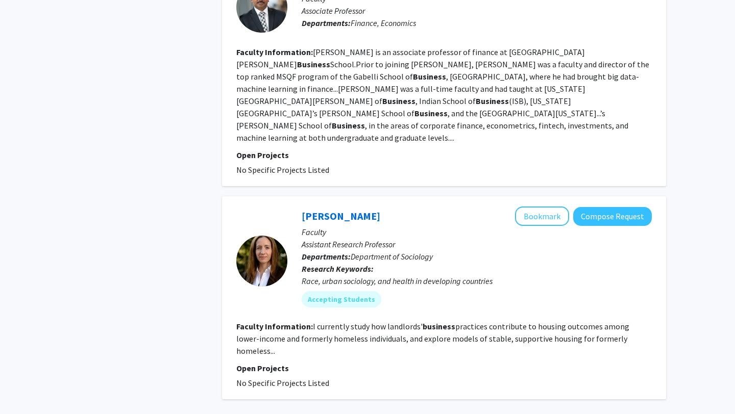
drag, startPoint x: 437, startPoint y: 331, endPoint x: 479, endPoint y: 213, distance: 124.9
click at [477, 321] on fg-read-more "I currently study how landlords' business practices contribute to housing outco…" at bounding box center [432, 338] width 393 height 35
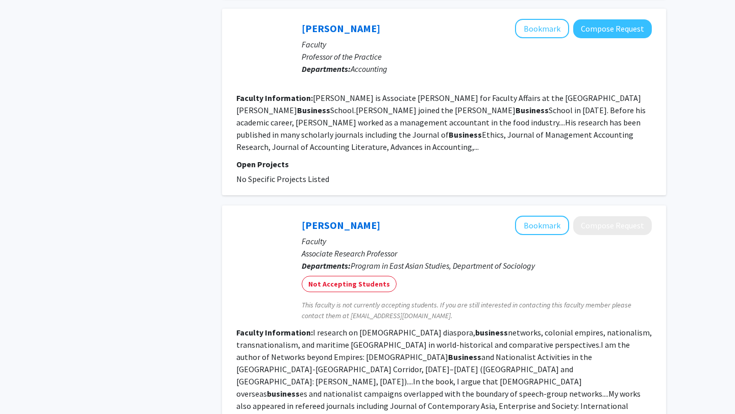
scroll to position [1742, 0]
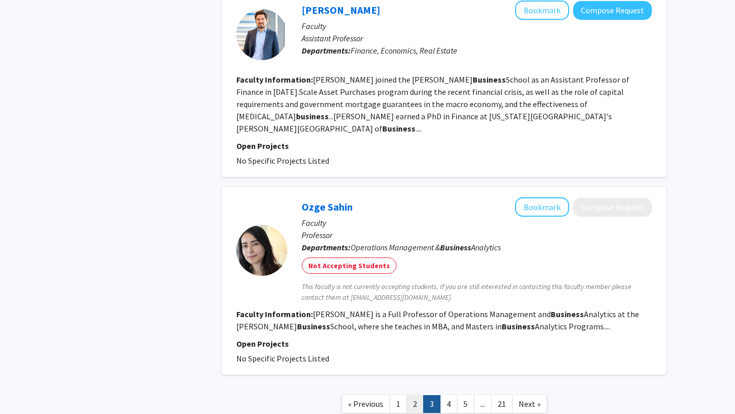
click at [419, 395] on link "2" at bounding box center [414, 404] width 17 height 18
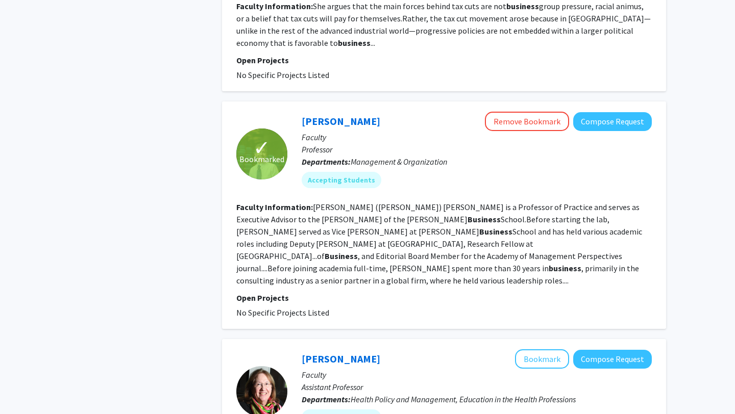
scroll to position [631, 0]
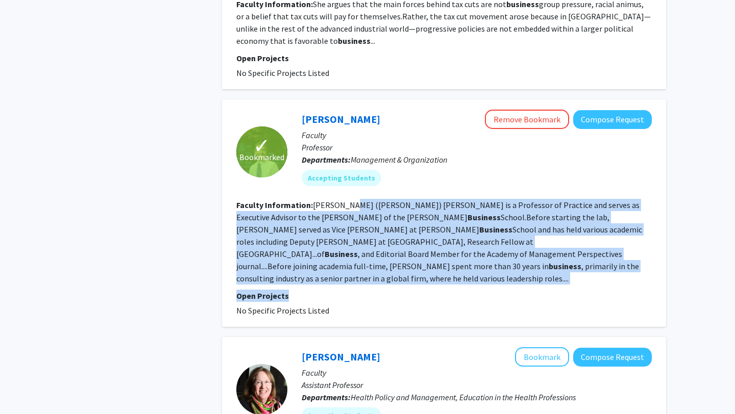
drag, startPoint x: 347, startPoint y: 166, endPoint x: 437, endPoint y: 242, distance: 117.6
click at [437, 243] on fg-search-faculty "✓ Bookmarked [PERSON_NAME] Remove Bookmark Compose Request Faculty Professor De…" at bounding box center [443, 213] width 415 height 207
click at [428, 235] on section "Faculty Information: [PERSON_NAME] ([PERSON_NAME]) [PERSON_NAME] is a Professor…" at bounding box center [443, 242] width 415 height 86
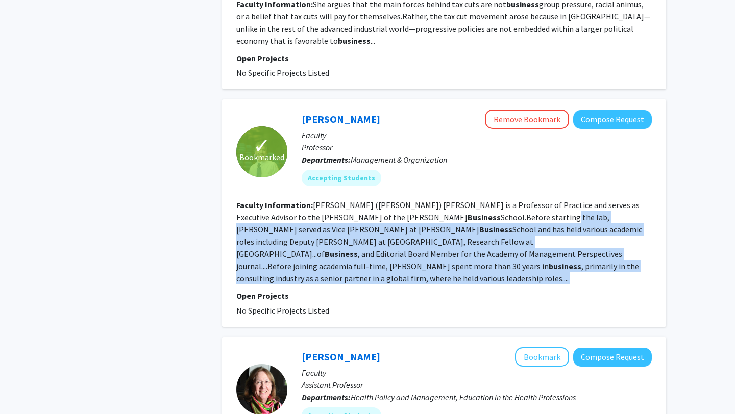
drag, startPoint x: 419, startPoint y: 239, endPoint x: 415, endPoint y: 182, distance: 57.8
click at [415, 182] on fg-search-faculty "✓ Bookmarked [PERSON_NAME] Remove Bookmark Compose Request Faculty Professor De…" at bounding box center [443, 213] width 415 height 207
click at [415, 200] on fg-read-more "[PERSON_NAME] ([PERSON_NAME]) [PERSON_NAME] is a Professor of Practice and serv…" at bounding box center [439, 242] width 406 height 84
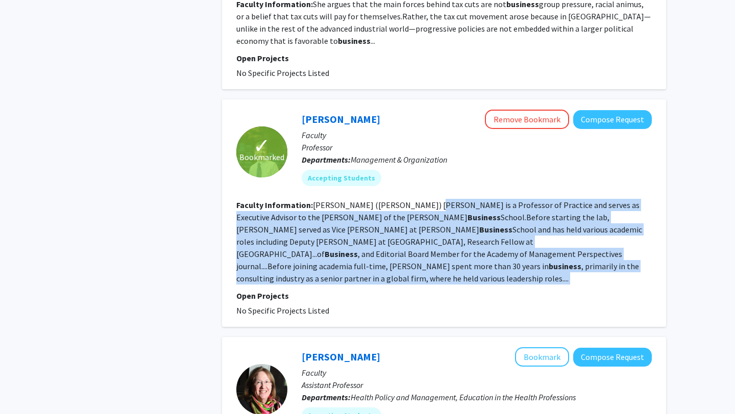
drag, startPoint x: 414, startPoint y: 167, endPoint x: 429, endPoint y: 238, distance: 72.0
click at [429, 238] on fg-search-faculty "✓ Bookmarked [PERSON_NAME] Remove Bookmark Compose Request Faculty Professor De…" at bounding box center [443, 213] width 415 height 207
click at [429, 237] on fg-search-faculty "✓ Bookmarked [PERSON_NAME] Remove Bookmark Compose Request Faculty Professor De…" at bounding box center [443, 213] width 415 height 207
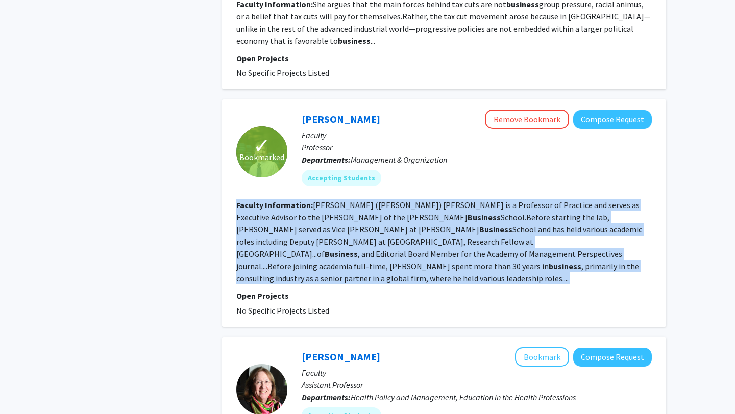
drag, startPoint x: 415, startPoint y: 239, endPoint x: 415, endPoint y: 148, distance: 90.3
click at [415, 148] on fg-search-faculty "✓ Bookmarked [PERSON_NAME] Remove Bookmark Compose Request Faculty Professor De…" at bounding box center [443, 213] width 415 height 207
click at [420, 200] on fg-read-more "[PERSON_NAME] ([PERSON_NAME]) [PERSON_NAME] is a Professor of Practice and serv…" at bounding box center [439, 242] width 406 height 84
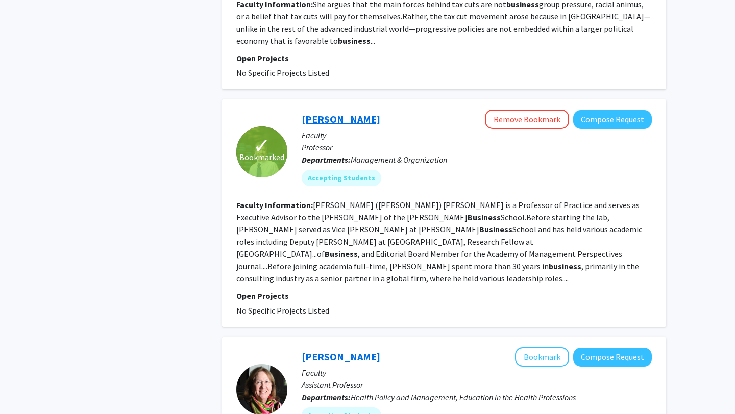
click at [356, 113] on link "[PERSON_NAME]" at bounding box center [340, 119] width 79 height 13
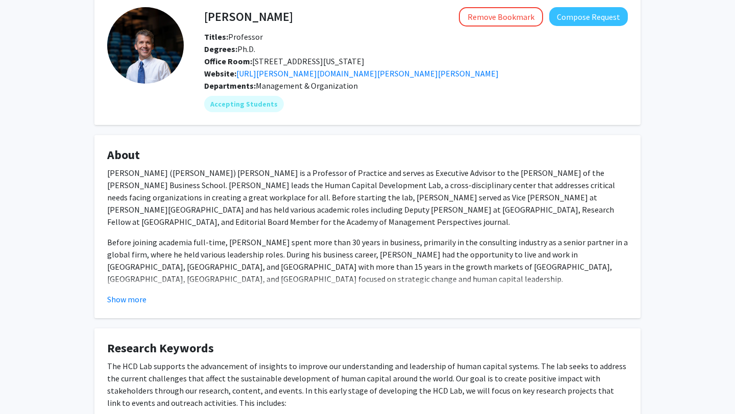
scroll to position [62, 0]
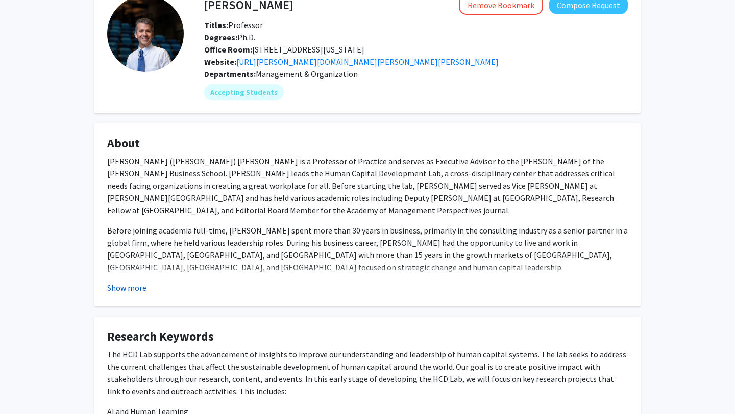
click at [122, 291] on button "Show more" at bounding box center [126, 288] width 39 height 12
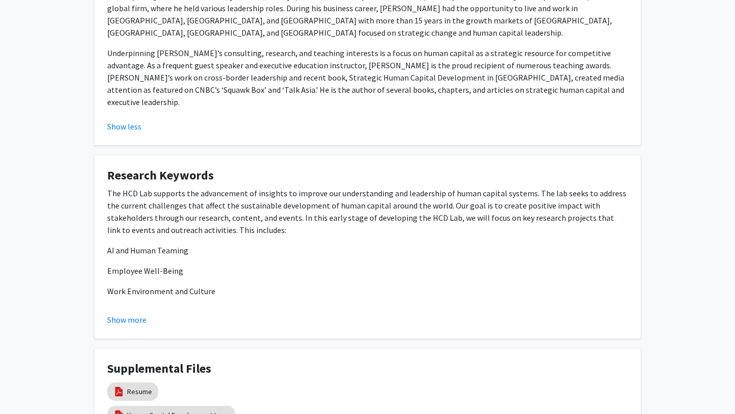
scroll to position [357, 0]
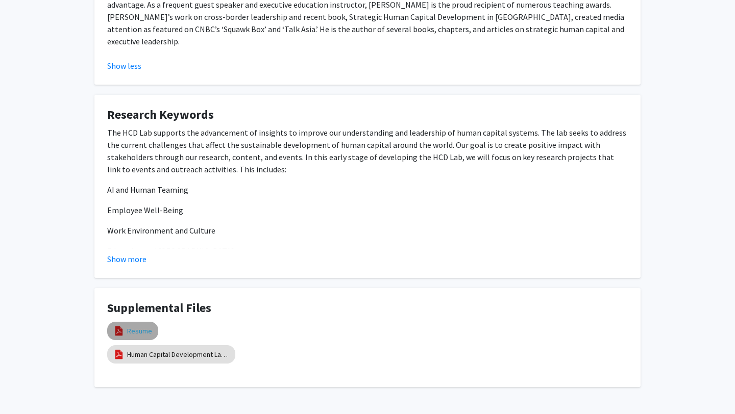
click at [131, 326] on link "Resume" at bounding box center [139, 331] width 25 height 11
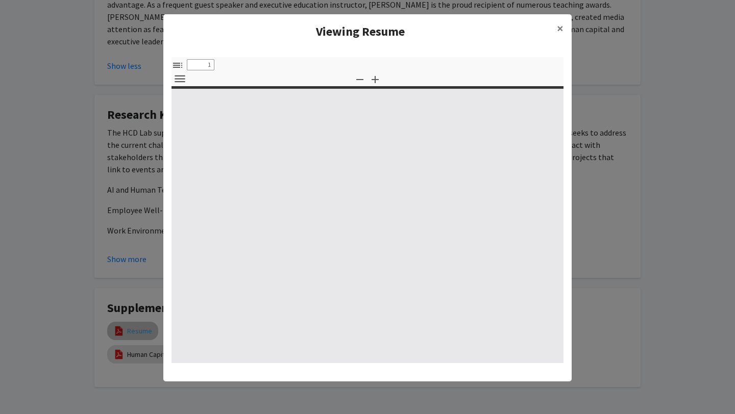
select select "custom"
type input "0"
select select "custom"
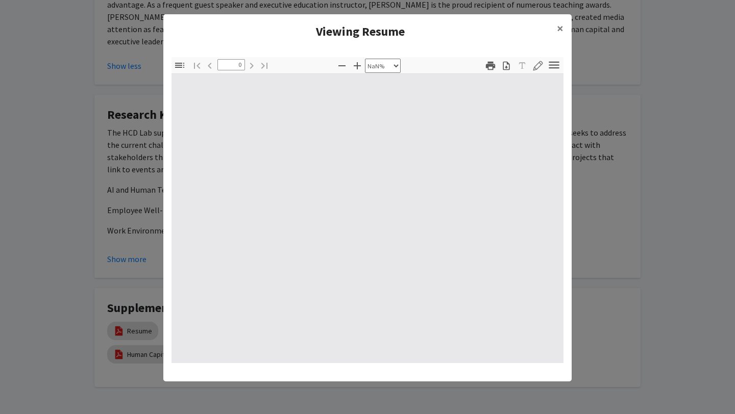
type input "1"
select select "auto"
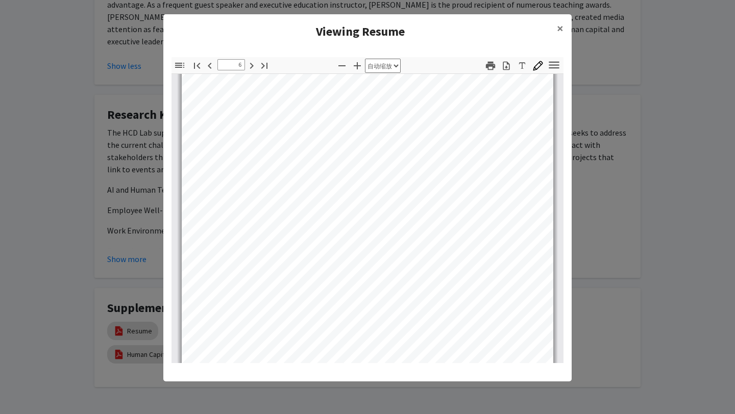
scroll to position [2621, 0]
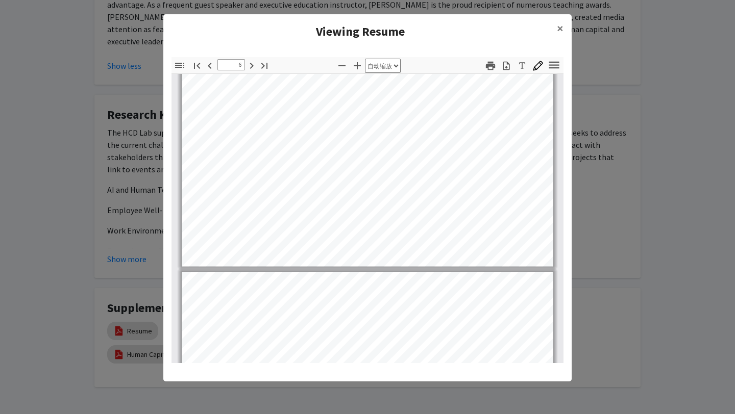
type input "7"
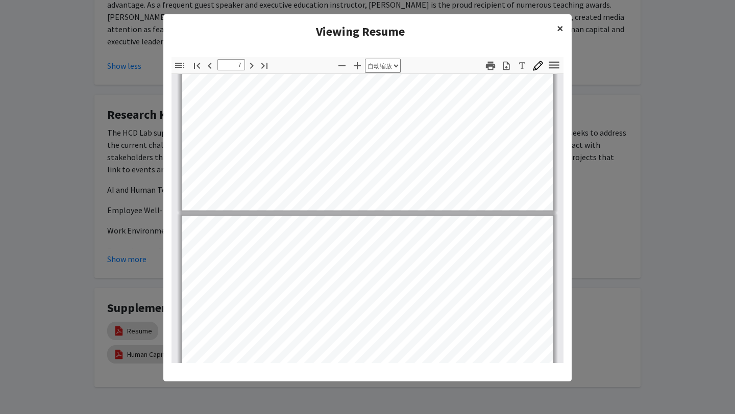
click at [558, 30] on span "×" at bounding box center [560, 28] width 7 height 16
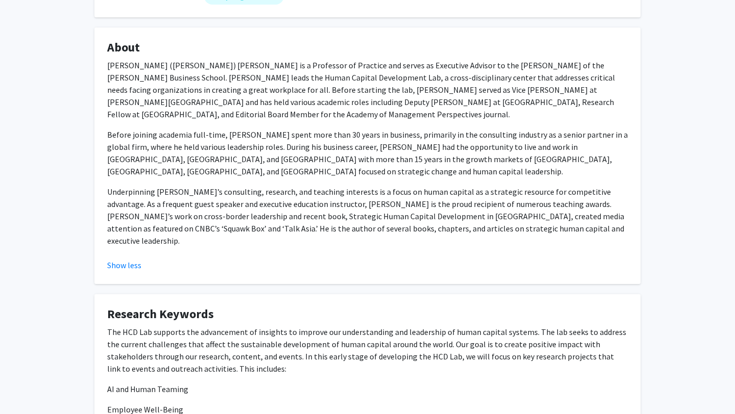
scroll to position [357, 0]
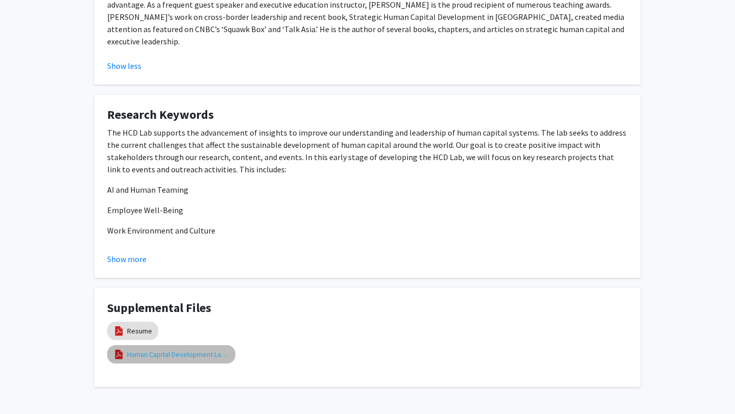
click at [204, 349] on link "Human Capital Development Lab Research Overview" at bounding box center [178, 354] width 102 height 11
select select "custom"
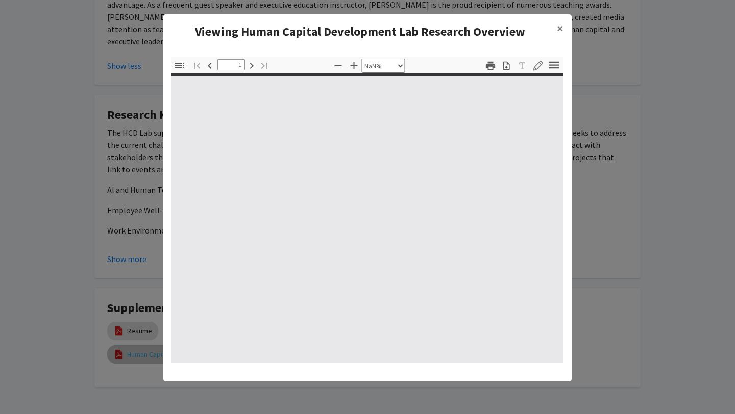
type input "0"
select select "custom"
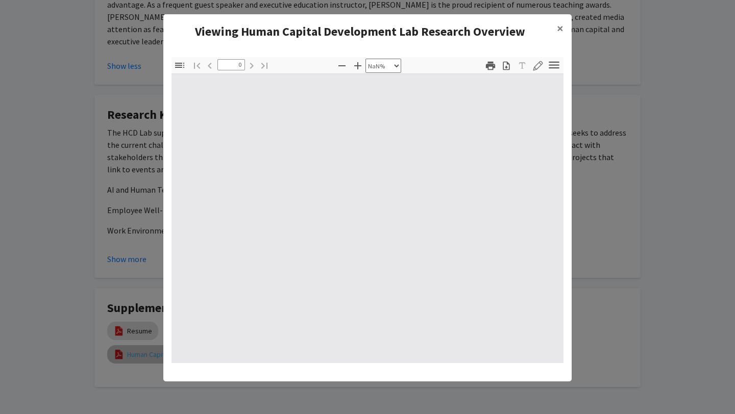
type input "1"
select select "auto"
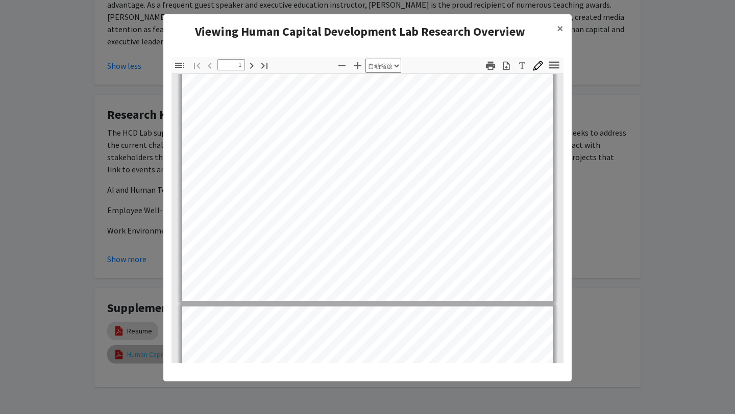
scroll to position [260, 0]
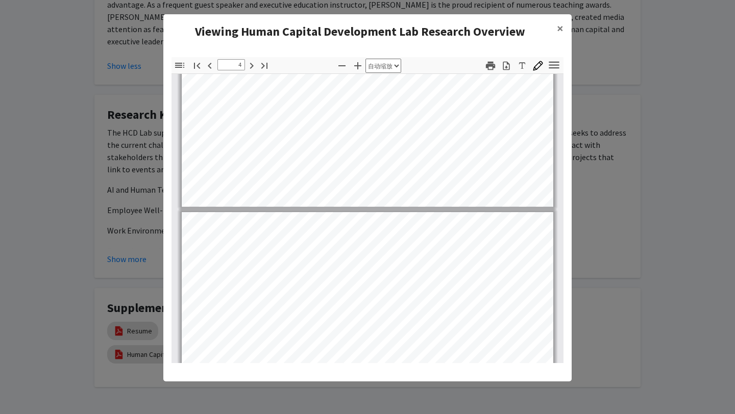
type input "5"
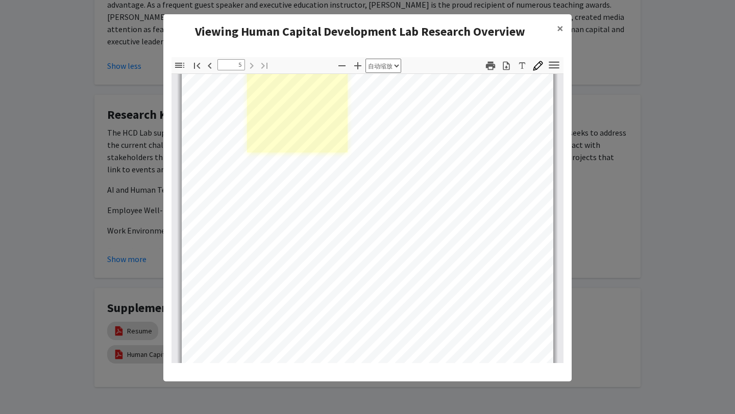
scroll to position [2146, 0]
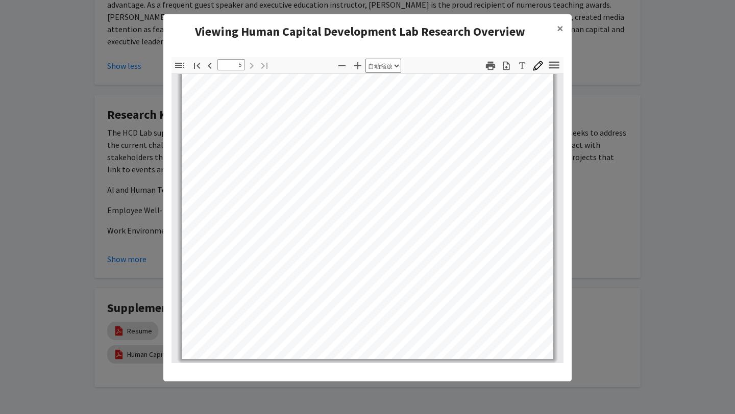
click at [654, 182] on modal-container "Viewing Human Capital Development Lab Research Overview × 缩略图 文档大纲 附件 图层 当前大纲项目…" at bounding box center [367, 207] width 735 height 414
